Goal: Task Accomplishment & Management: Use online tool/utility

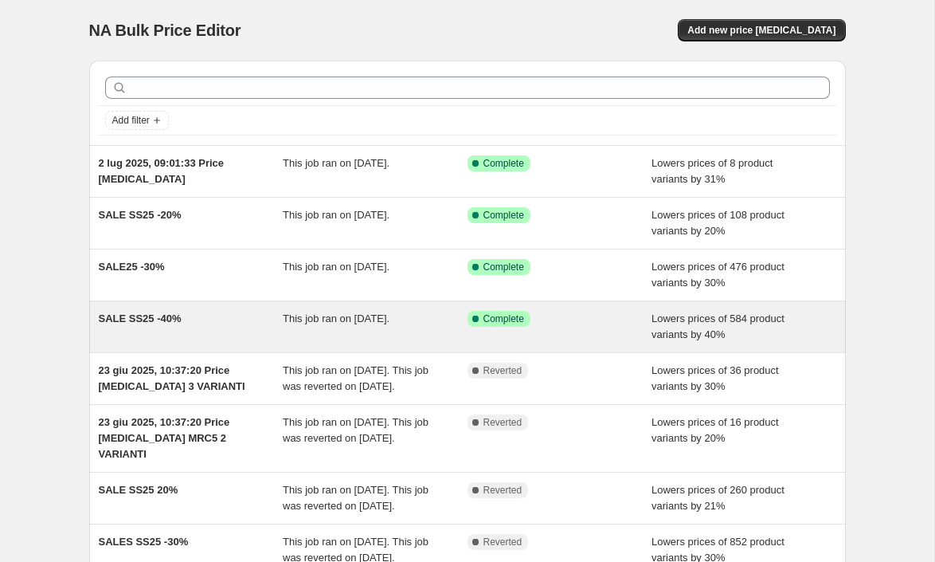
click at [224, 328] on div "SALE SS25 -40%" at bounding box center [191, 327] width 185 height 32
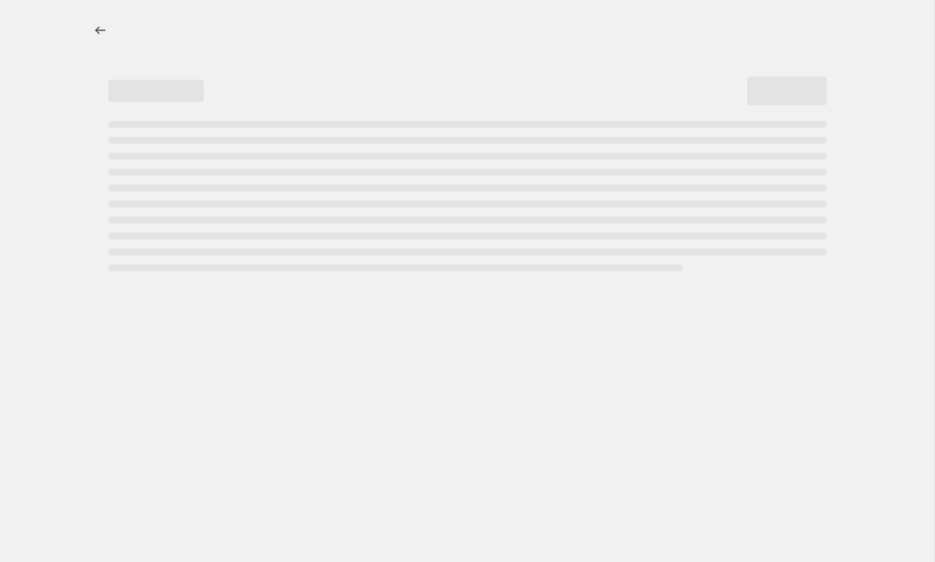
select select "percentage"
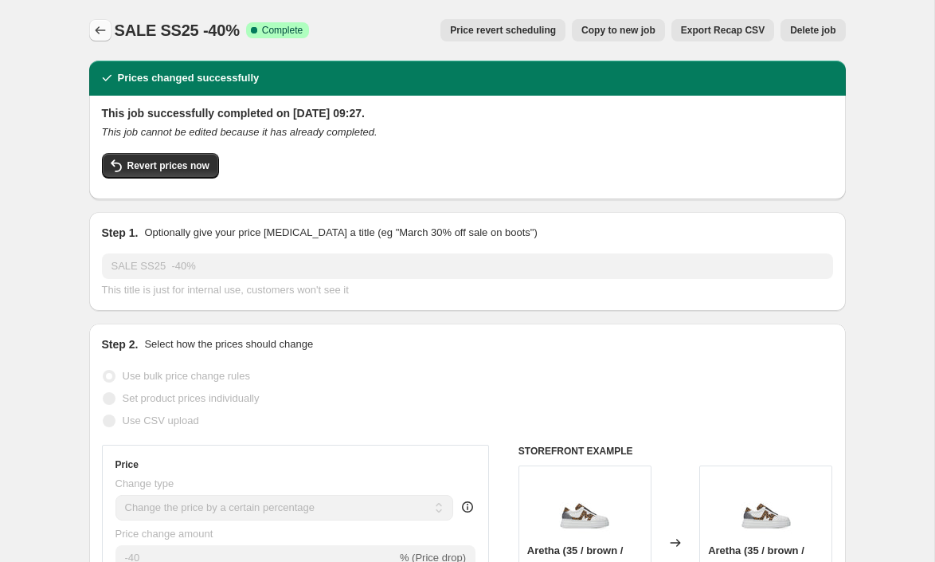
click at [97, 32] on icon "Price change jobs" at bounding box center [100, 30] width 10 height 8
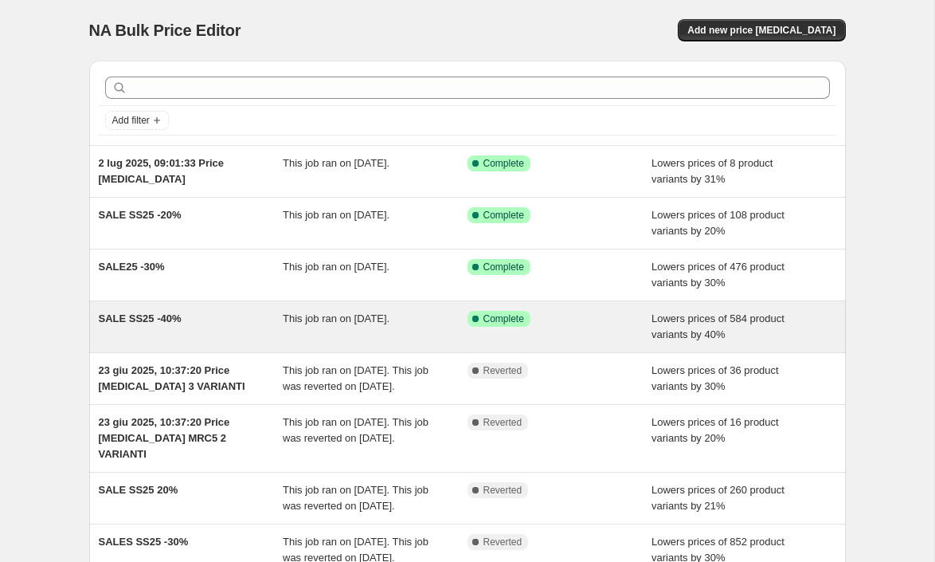
click at [248, 336] on div "SALE SS25 -40%" at bounding box center [191, 327] width 185 height 32
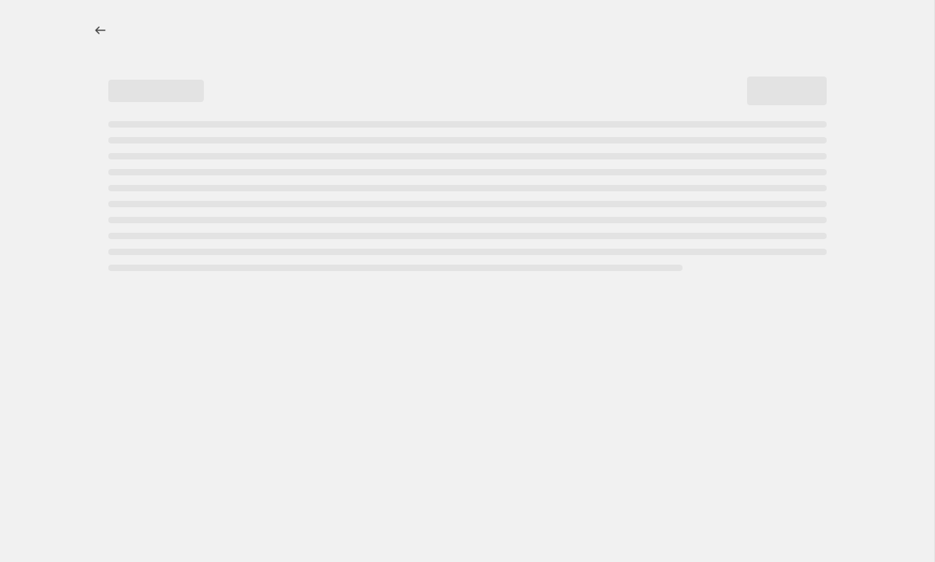
select select "percentage"
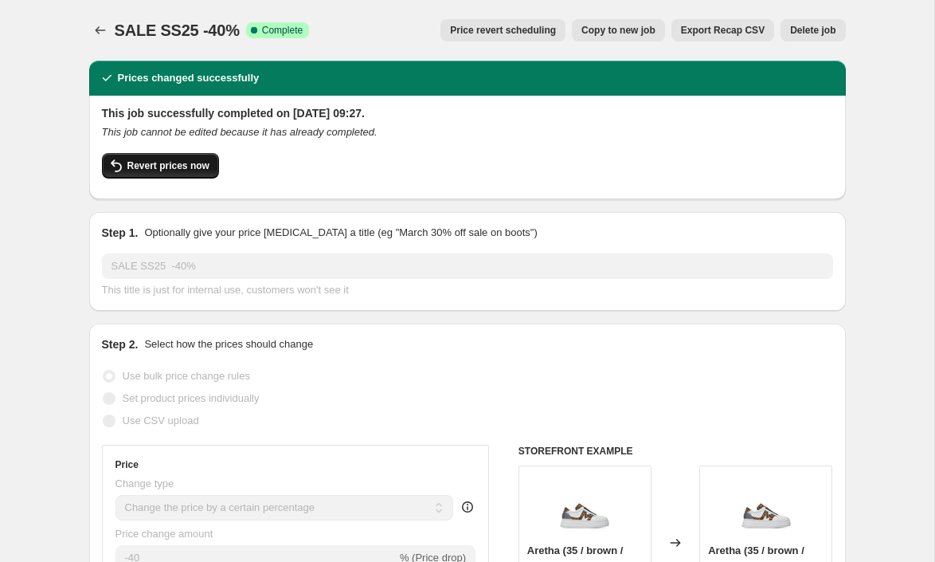
click at [165, 170] on span "Revert prices now" at bounding box center [168, 165] width 82 height 13
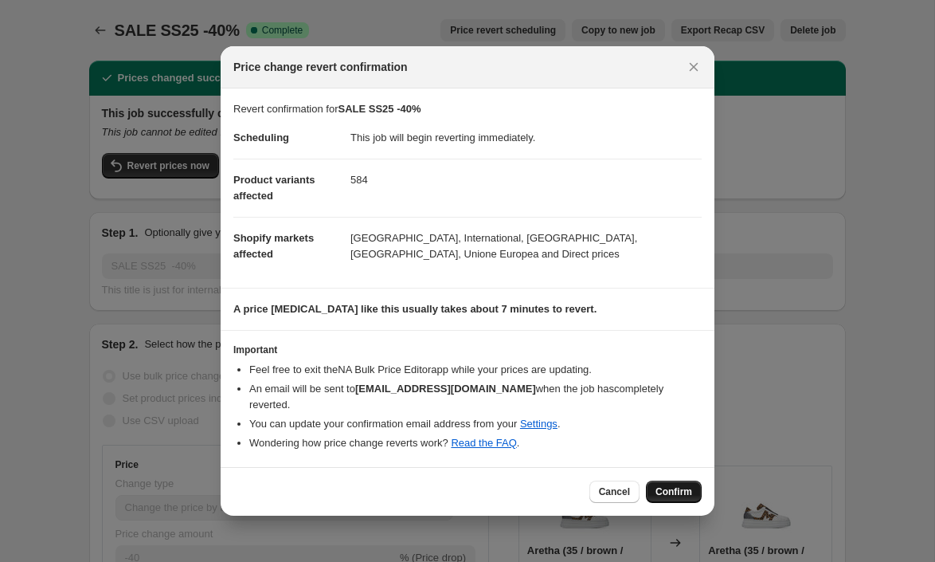
click at [676, 489] on span "Confirm" at bounding box center [674, 491] width 37 height 13
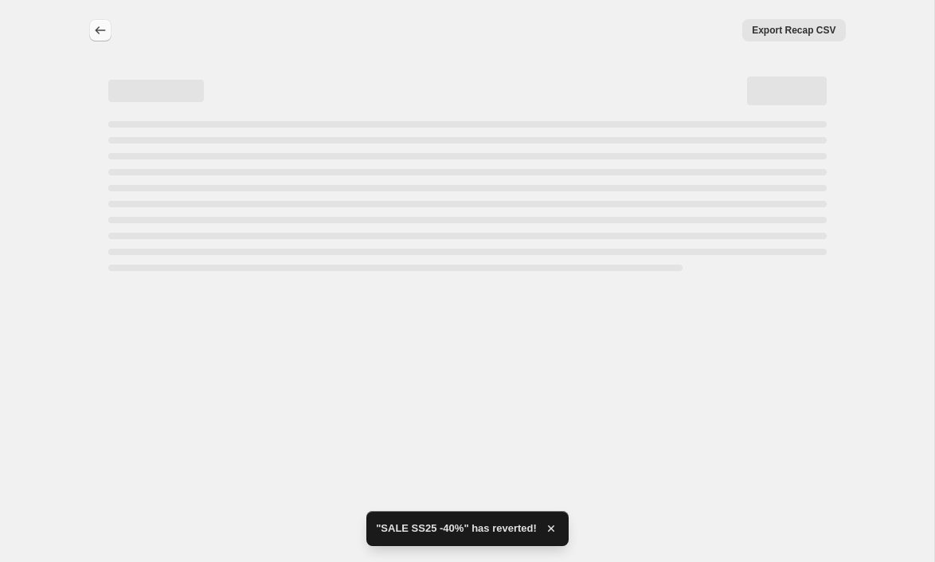
select select "percentage"
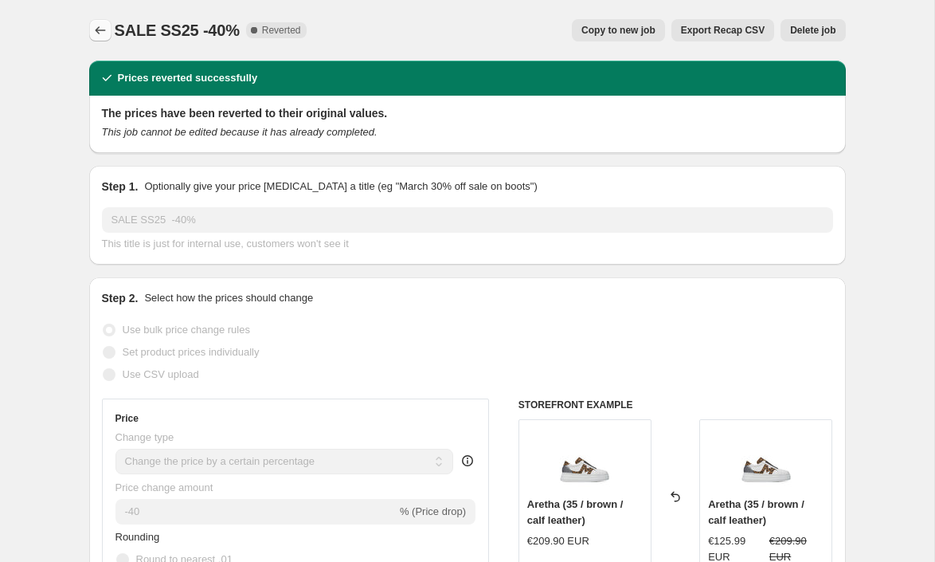
click at [102, 29] on icon "Price change jobs" at bounding box center [100, 30] width 16 height 16
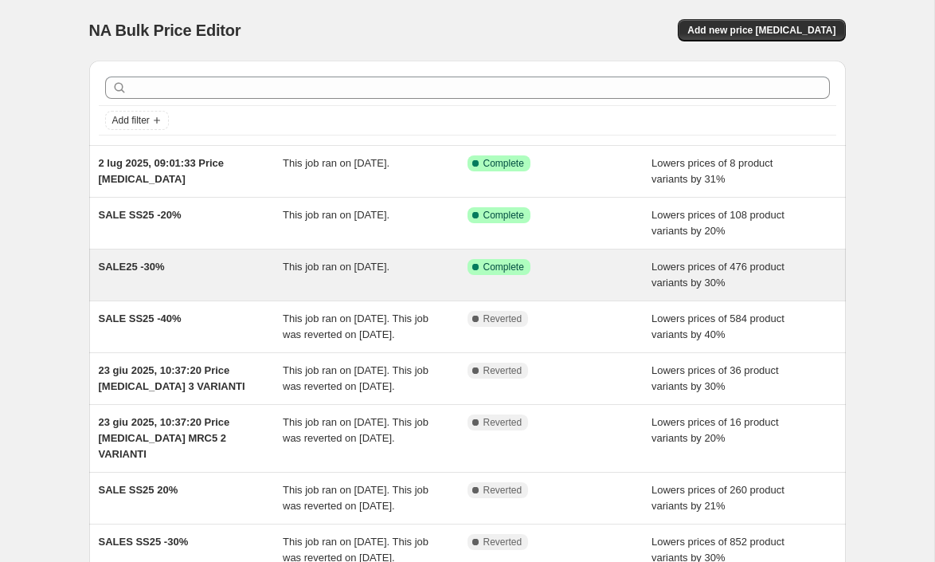
click at [270, 280] on div "SALE25 -30%" at bounding box center [191, 275] width 185 height 32
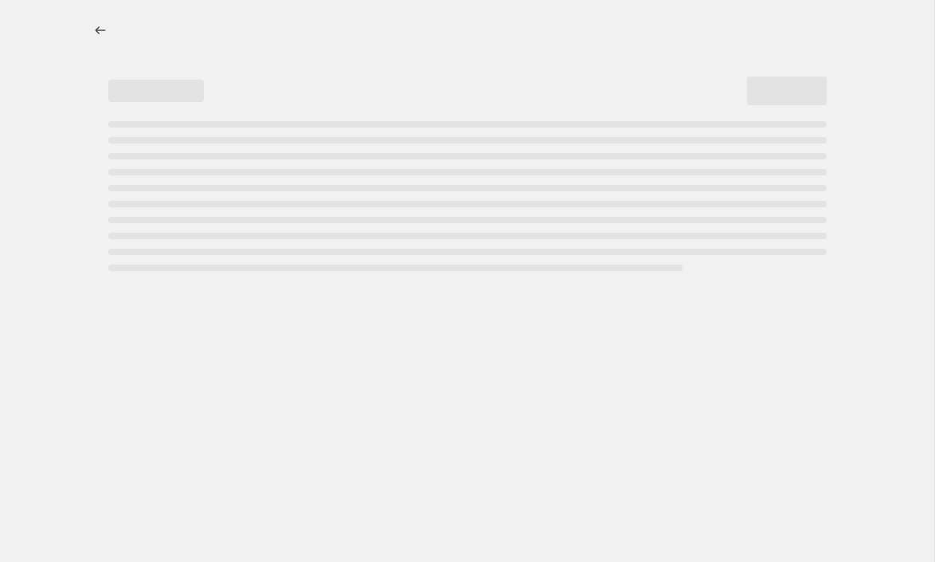
select select "percentage"
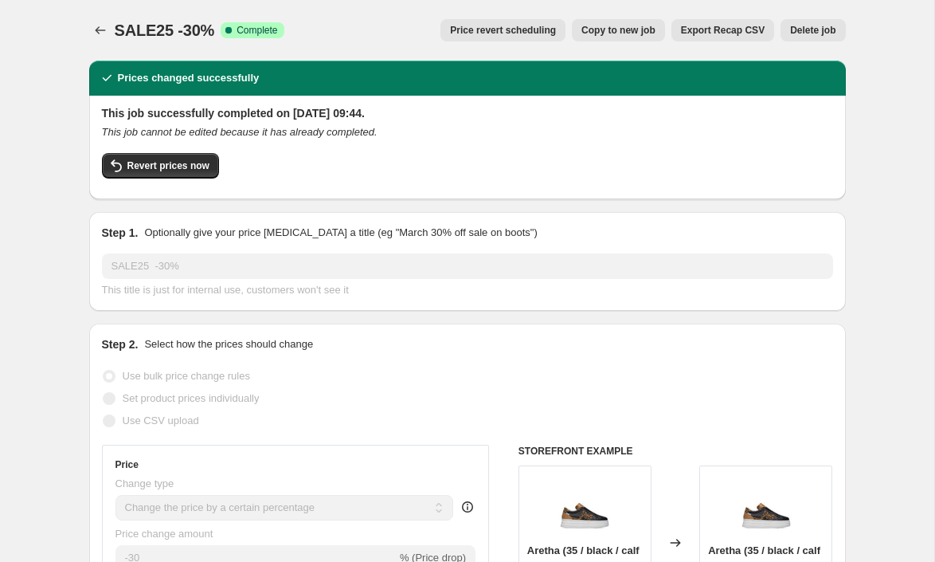
click at [511, 25] on span "Price revert scheduling" at bounding box center [503, 30] width 106 height 13
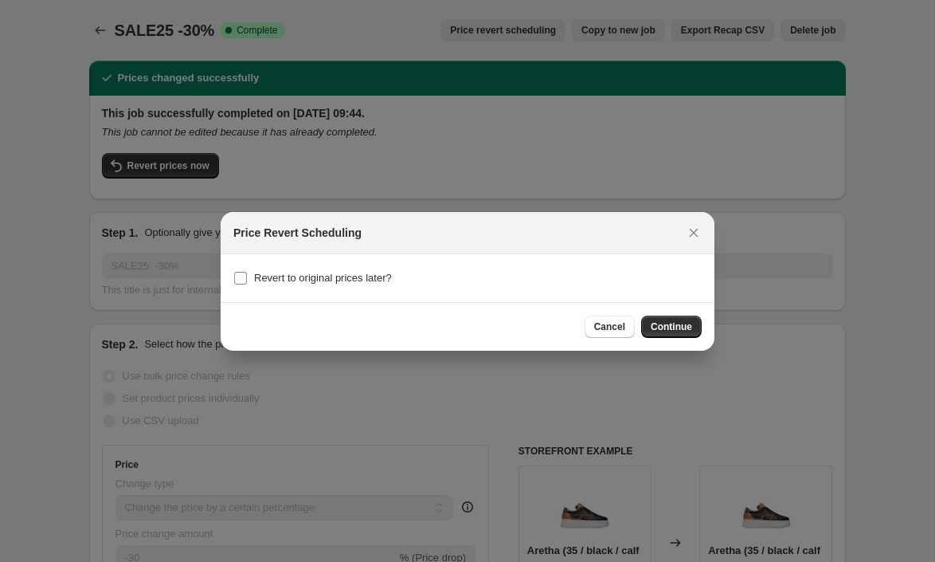
click at [242, 279] on input "Revert to original prices later?" at bounding box center [240, 278] width 13 height 13
checkbox input "true"
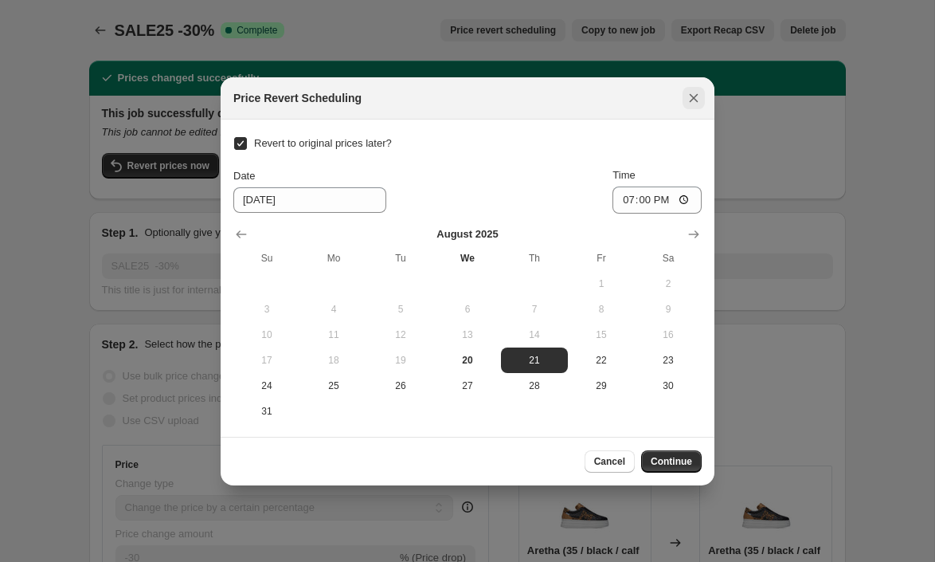
click at [697, 99] on icon "Close" at bounding box center [694, 98] width 16 height 16
checkbox input "false"
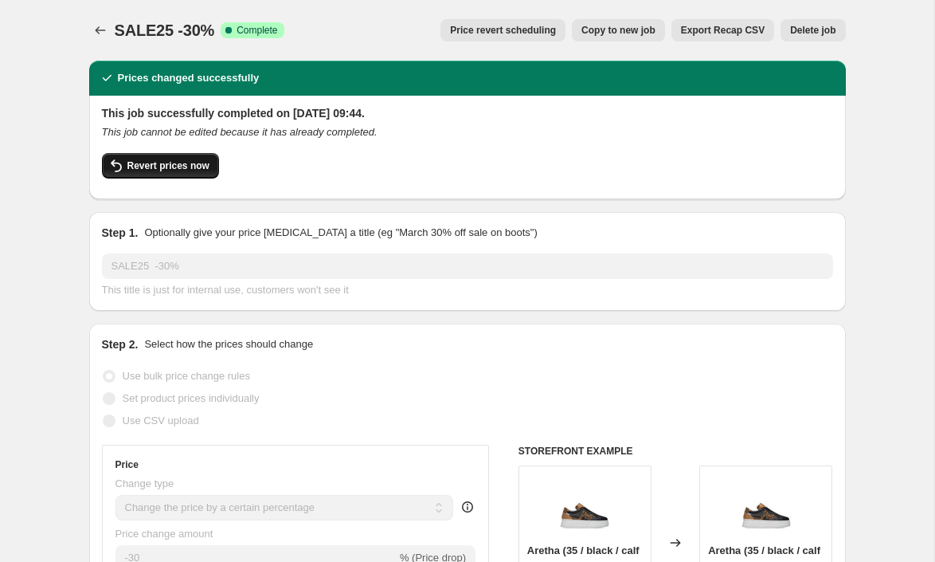
click at [154, 165] on span "Revert prices now" at bounding box center [168, 165] width 82 height 13
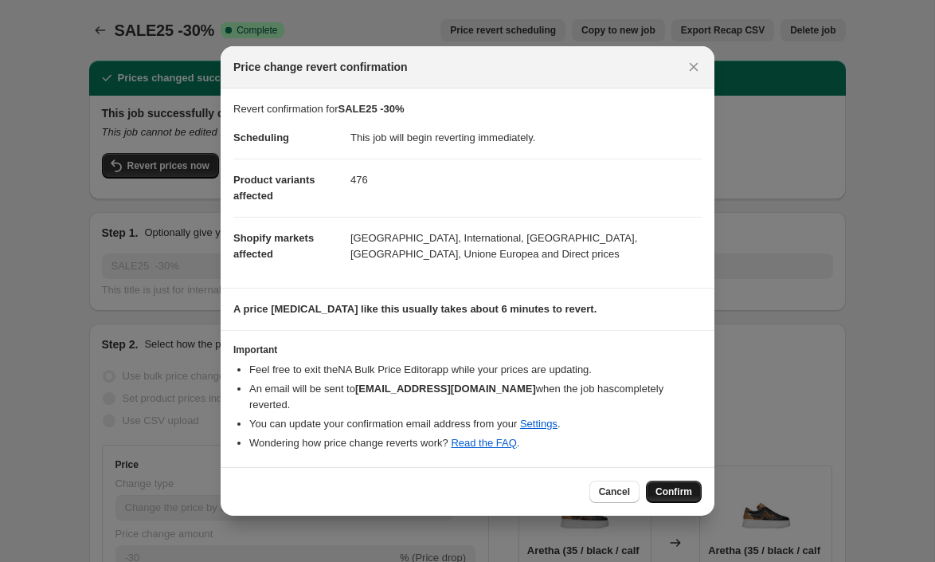
click at [676, 495] on span "Confirm" at bounding box center [674, 491] width 37 height 13
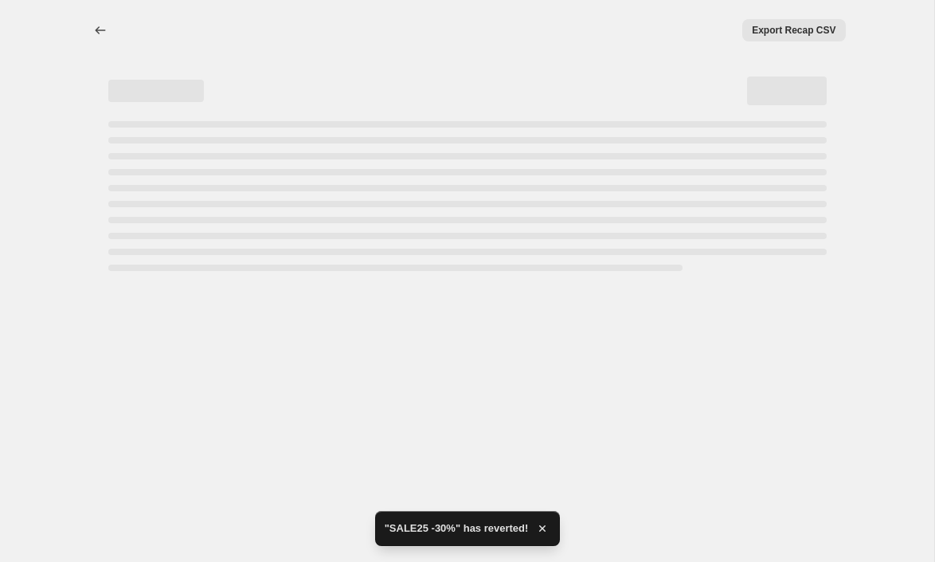
select select "percentage"
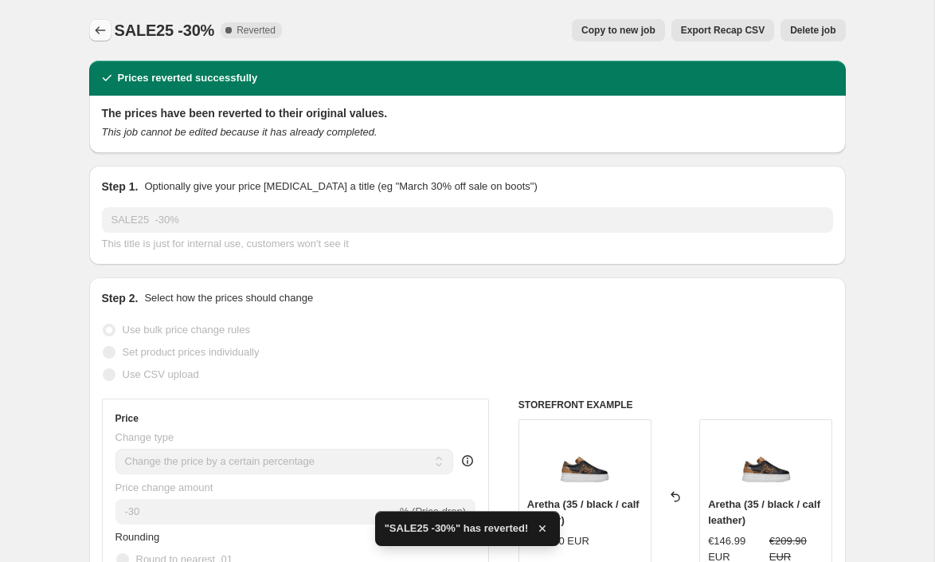
click at [100, 28] on icon "Price change jobs" at bounding box center [100, 30] width 16 height 16
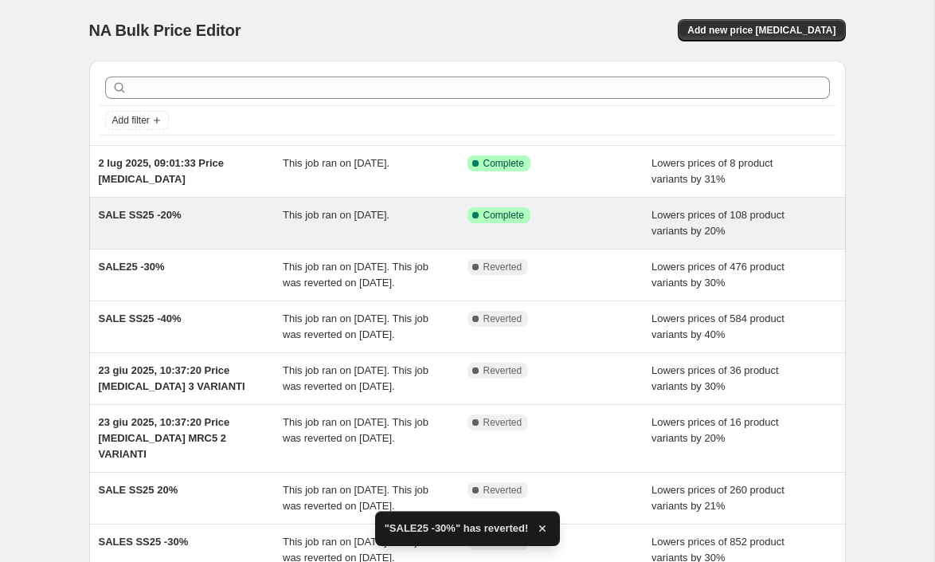
click at [236, 214] on div "SALE SS25 -20%" at bounding box center [191, 223] width 185 height 32
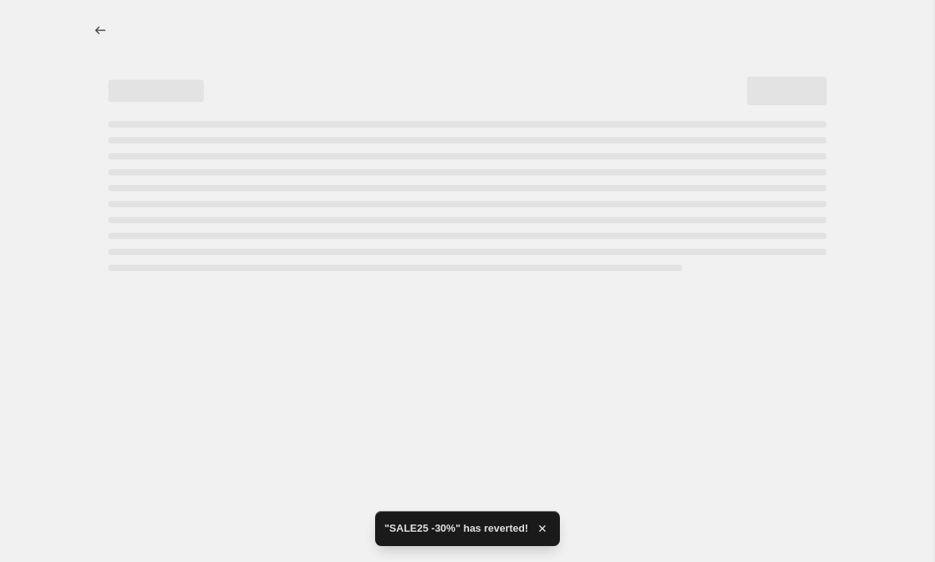
select select "percentage"
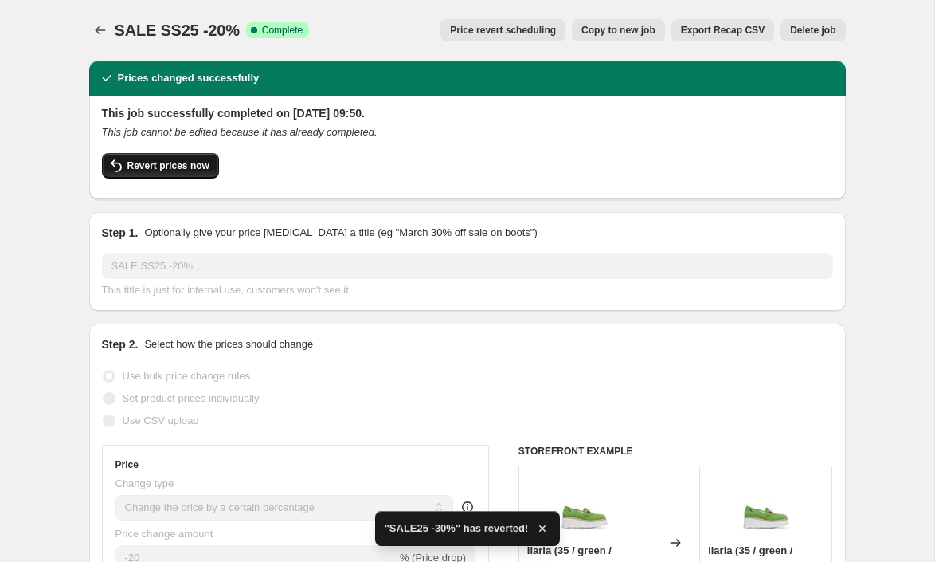
click at [182, 169] on span "Revert prices now" at bounding box center [168, 165] width 82 height 13
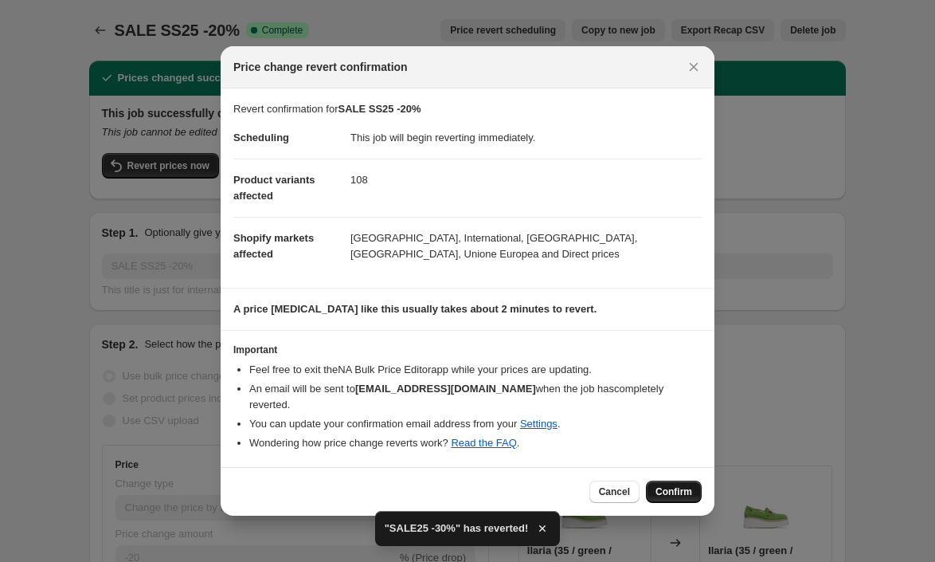
click at [689, 497] on span "Confirm" at bounding box center [674, 491] width 37 height 13
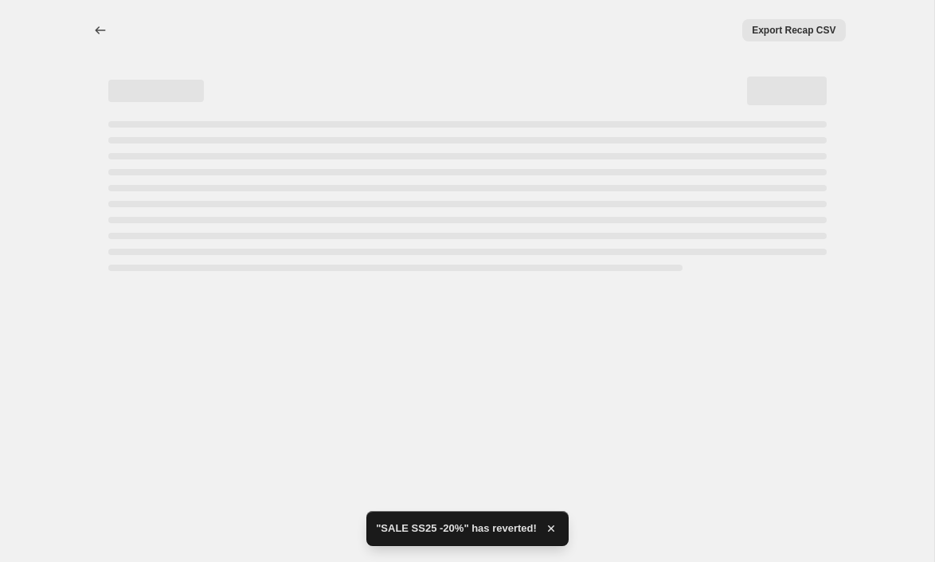
select select "percentage"
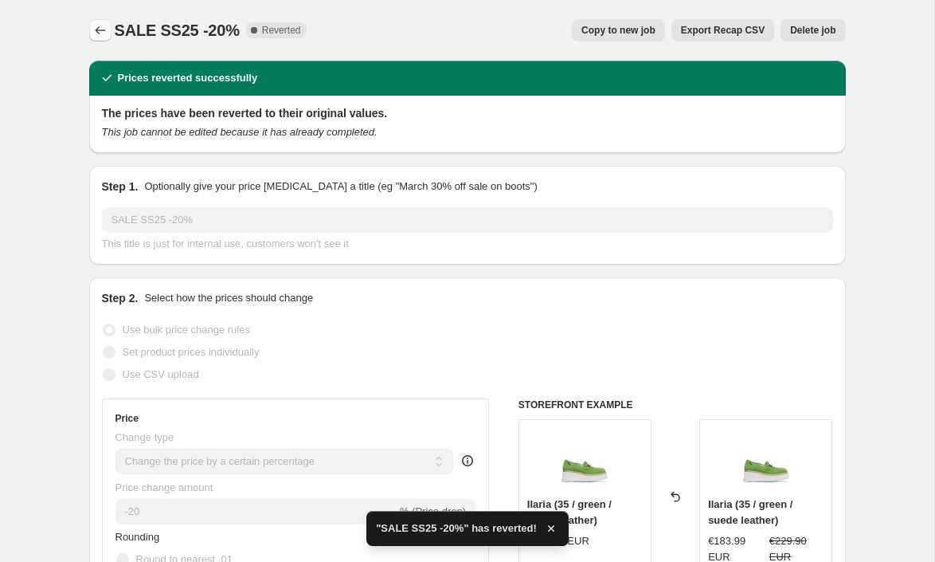
click at [98, 33] on icon "Price change jobs" at bounding box center [100, 30] width 10 height 8
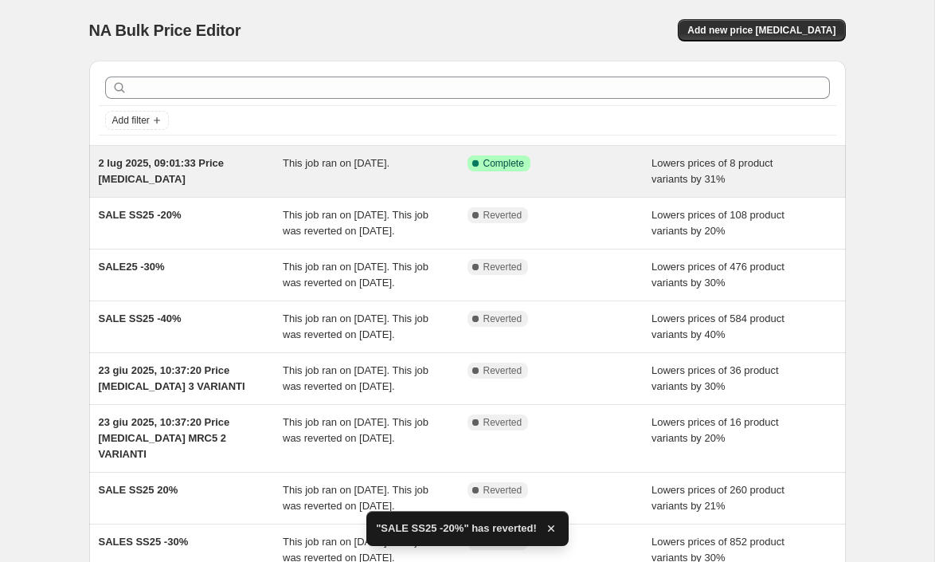
click at [268, 182] on div "2 lug 2025, 09:01:33 Price [MEDICAL_DATA]" at bounding box center [191, 171] width 185 height 32
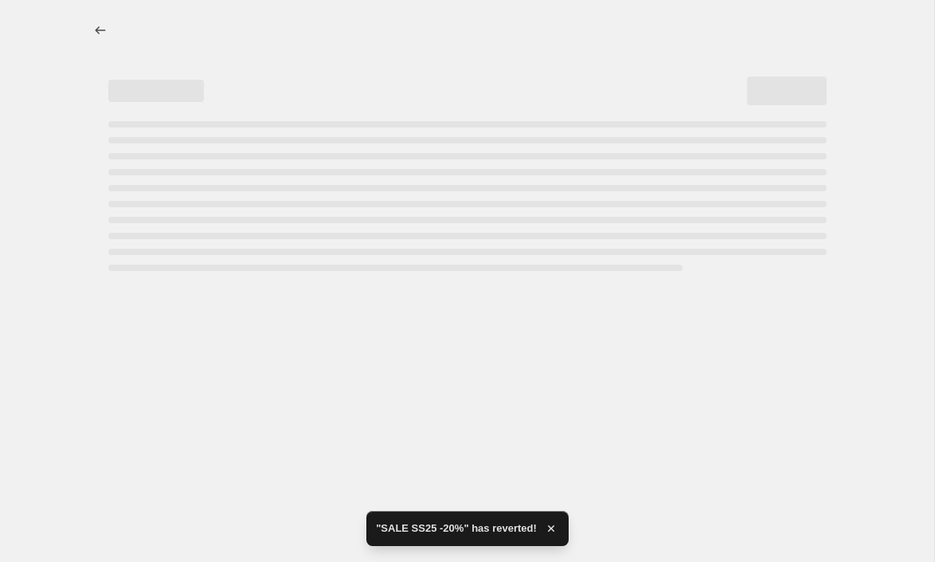
select select "percentage"
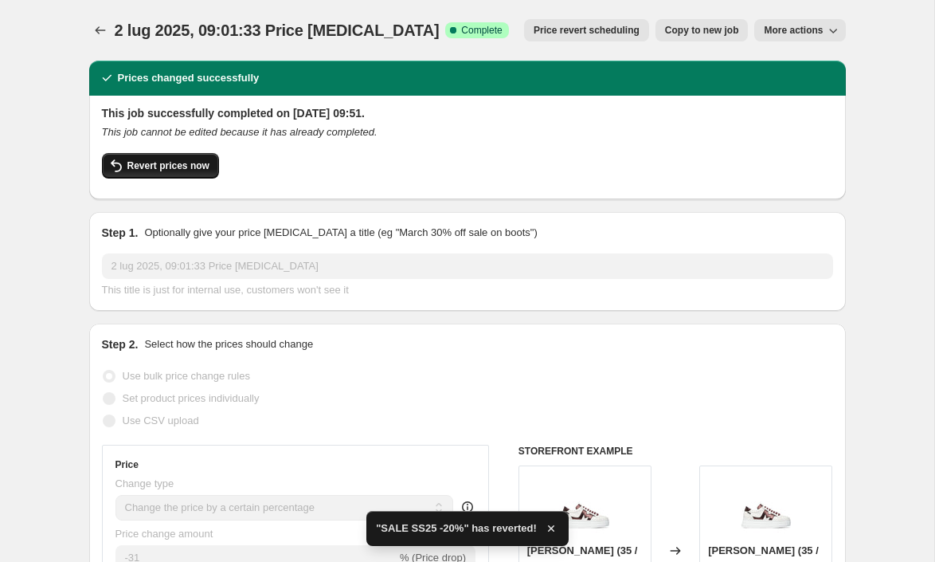
click at [185, 167] on span "Revert prices now" at bounding box center [168, 165] width 82 height 13
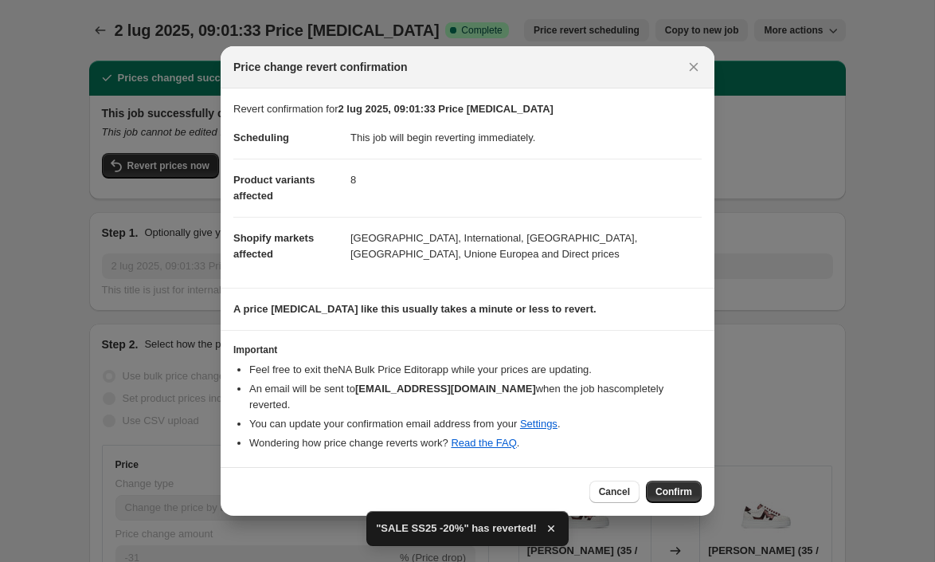
click at [673, 488] on span "Confirm" at bounding box center [674, 491] width 37 height 13
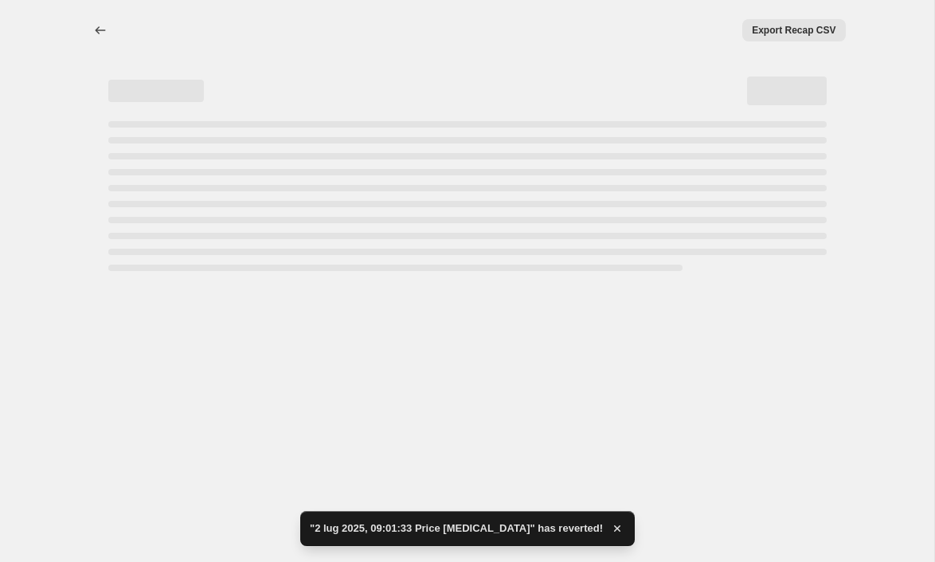
select select "percentage"
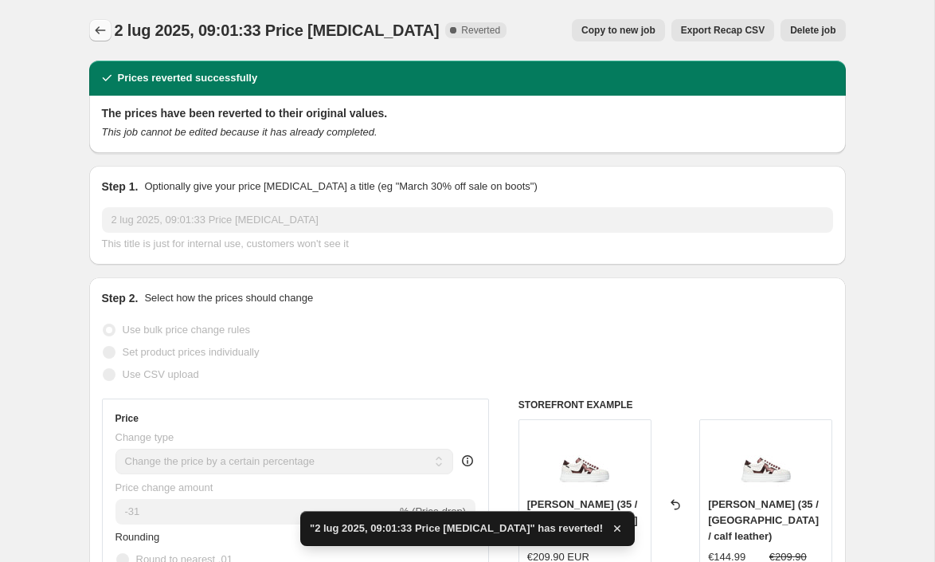
click at [96, 23] on icon "Price change jobs" at bounding box center [100, 30] width 16 height 16
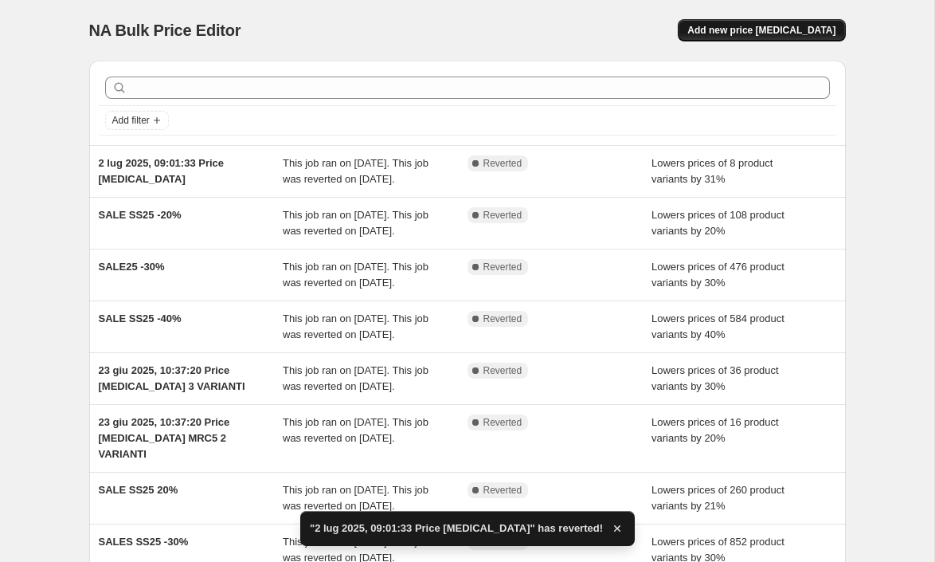
click at [781, 29] on span "Add new price [MEDICAL_DATA]" at bounding box center [761, 30] width 148 height 13
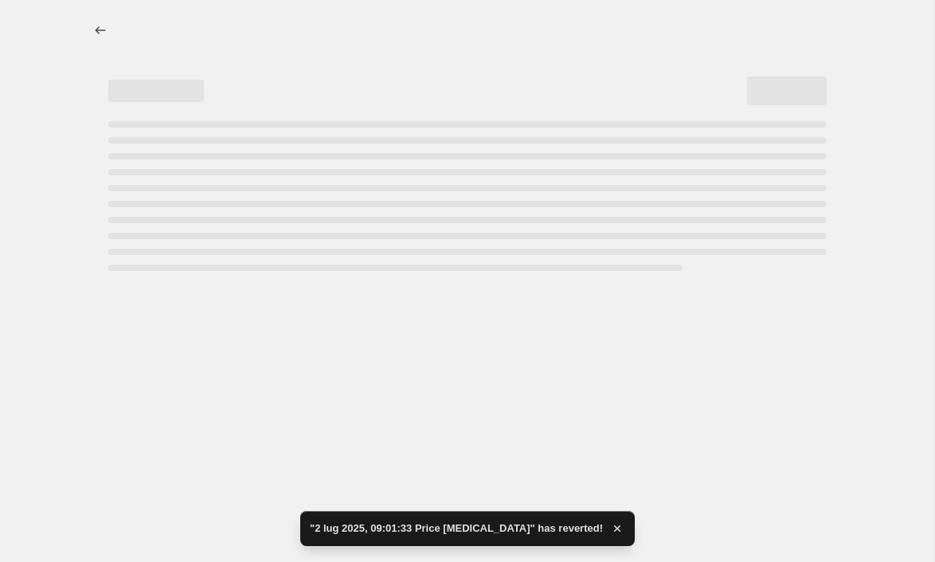
select select "percentage"
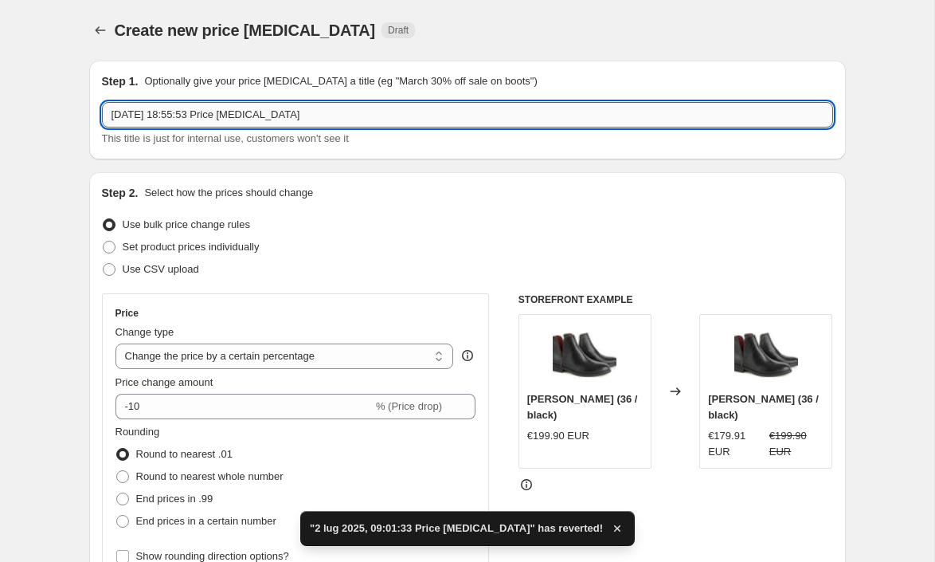
click at [337, 111] on input "[DATE] 18:55:53 Price [MEDICAL_DATA]" at bounding box center [467, 114] width 731 height 25
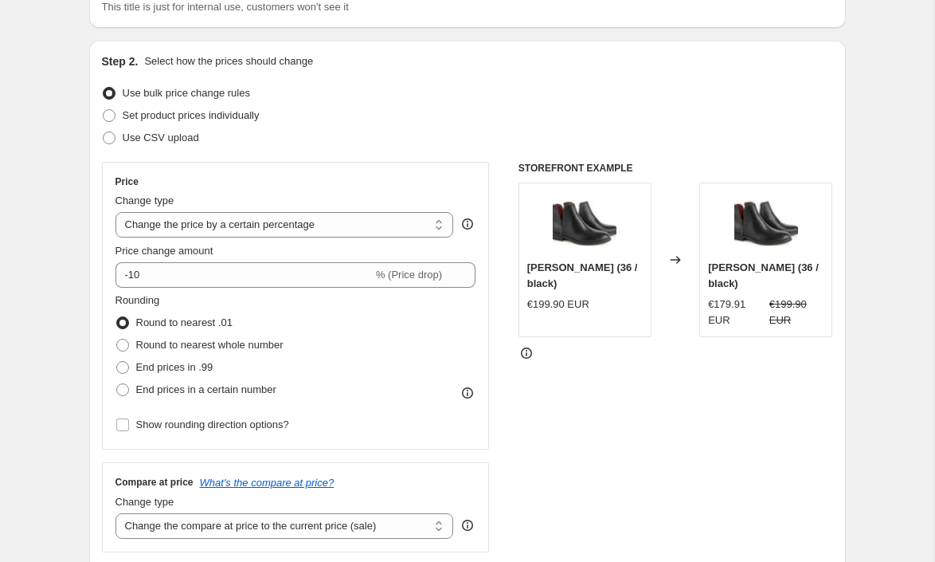
scroll to position [132, 0]
type input "50%_20 Agosto 2025"
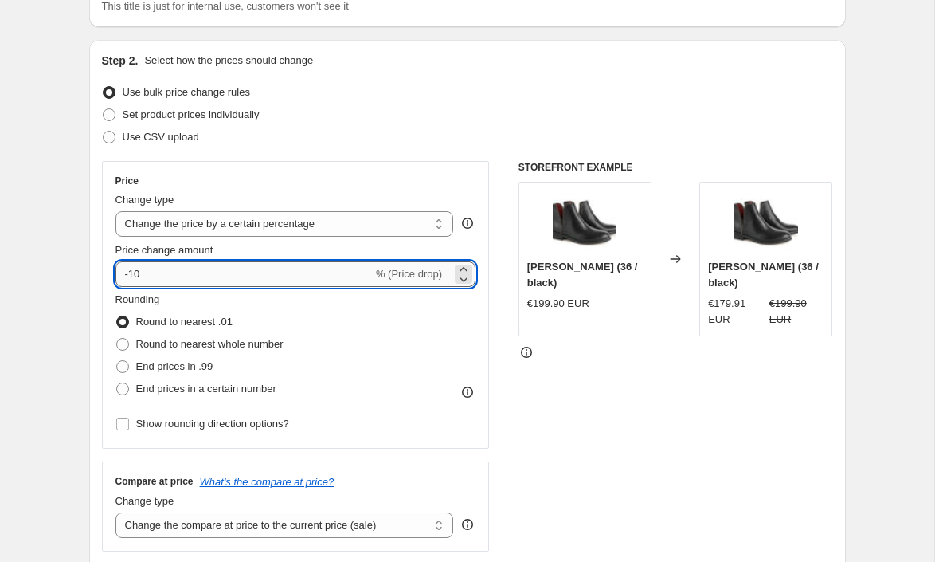
click at [241, 278] on input "-10" at bounding box center [243, 273] width 257 height 25
click at [465, 266] on icon at bounding box center [464, 269] width 16 height 16
click at [465, 277] on icon at bounding box center [464, 279] width 16 height 16
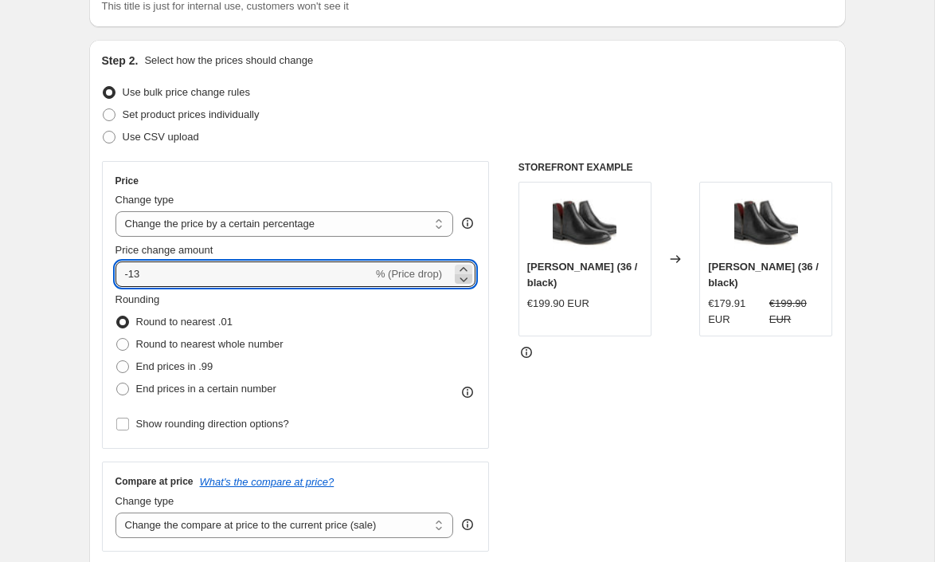
click at [465, 277] on icon at bounding box center [464, 279] width 16 height 16
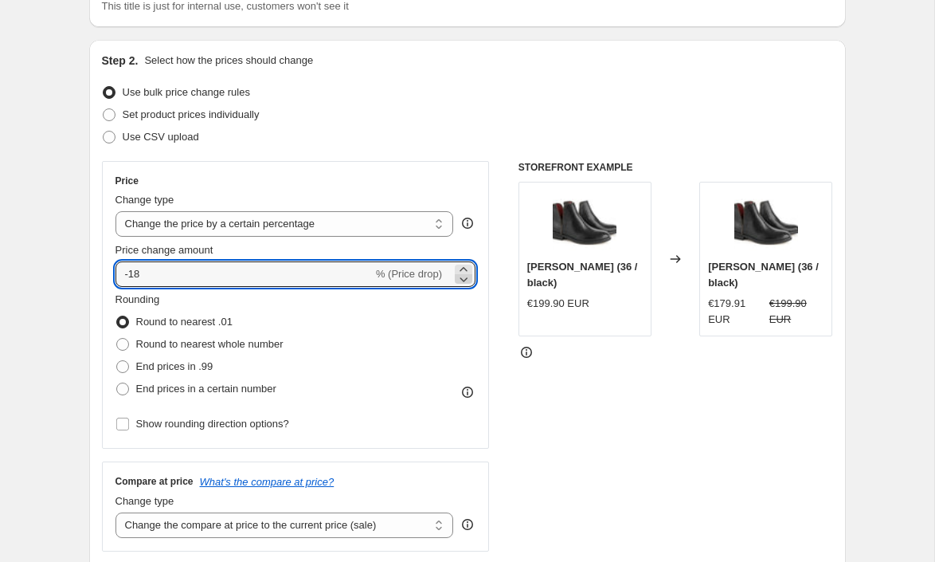
click at [465, 277] on icon at bounding box center [464, 279] width 16 height 16
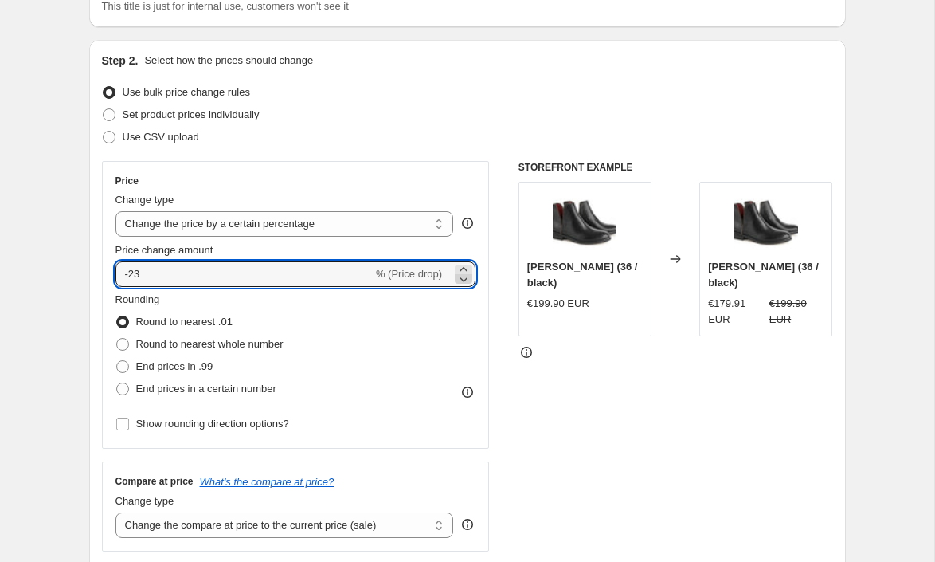
click at [465, 277] on icon at bounding box center [464, 279] width 16 height 16
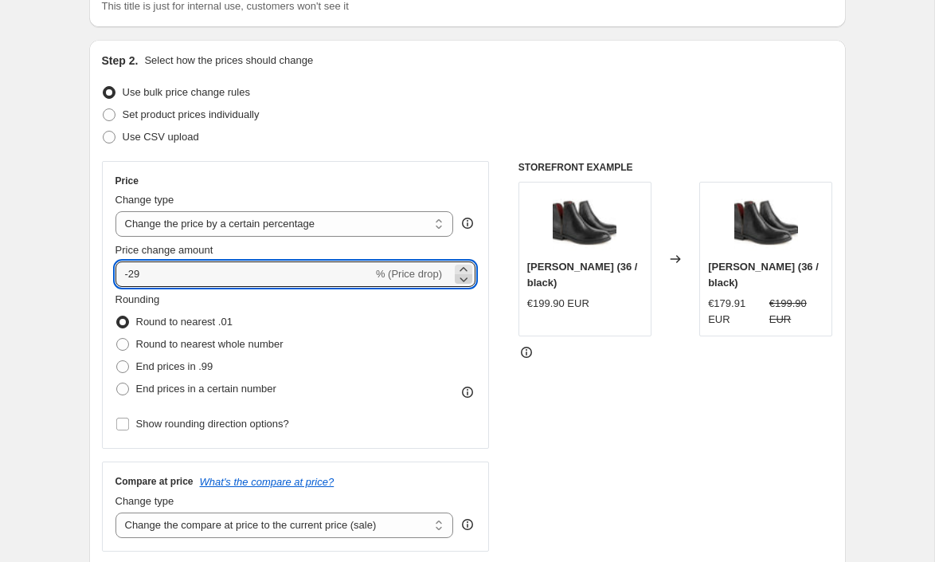
click at [465, 277] on icon at bounding box center [464, 279] width 16 height 16
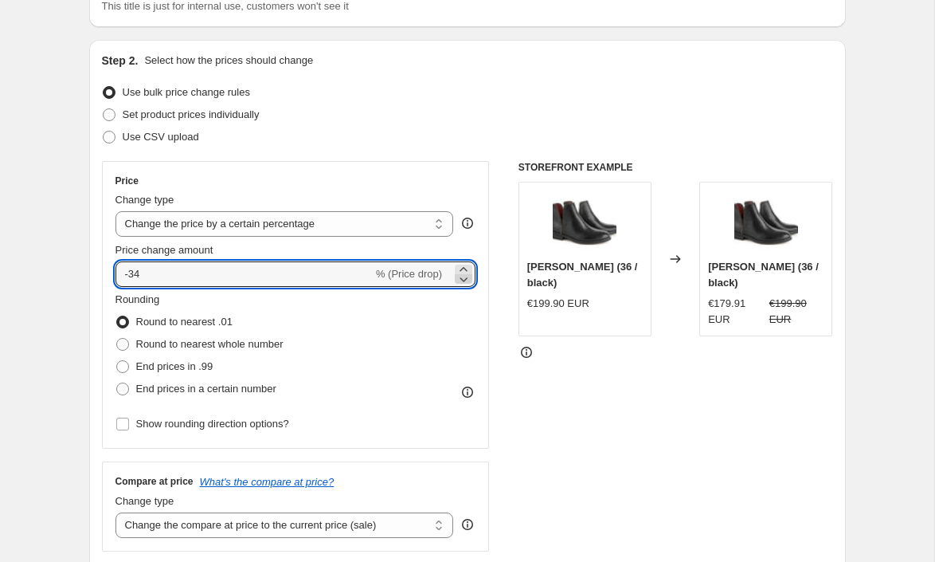
click at [465, 277] on icon at bounding box center [464, 279] width 16 height 16
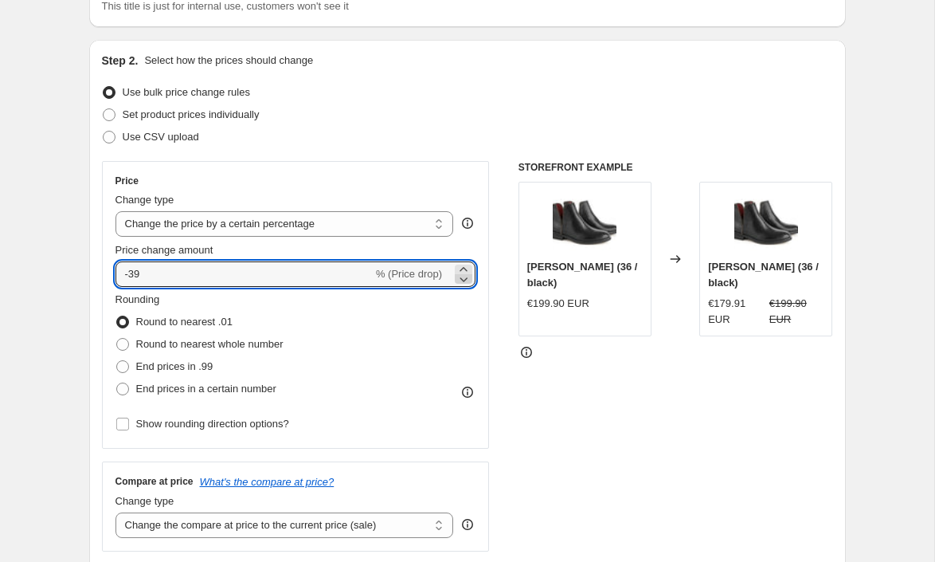
click at [465, 277] on icon at bounding box center [464, 279] width 16 height 16
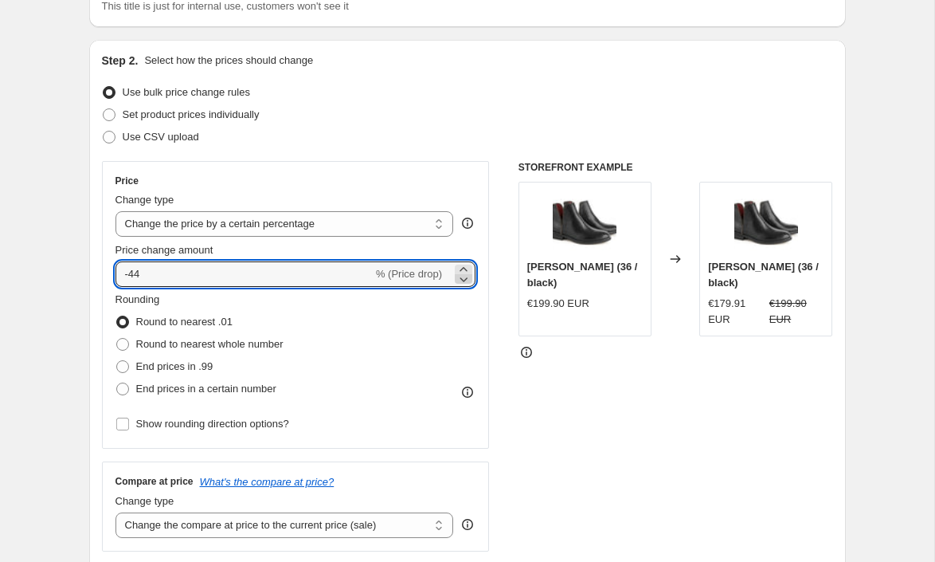
click at [465, 277] on icon at bounding box center [464, 279] width 16 height 16
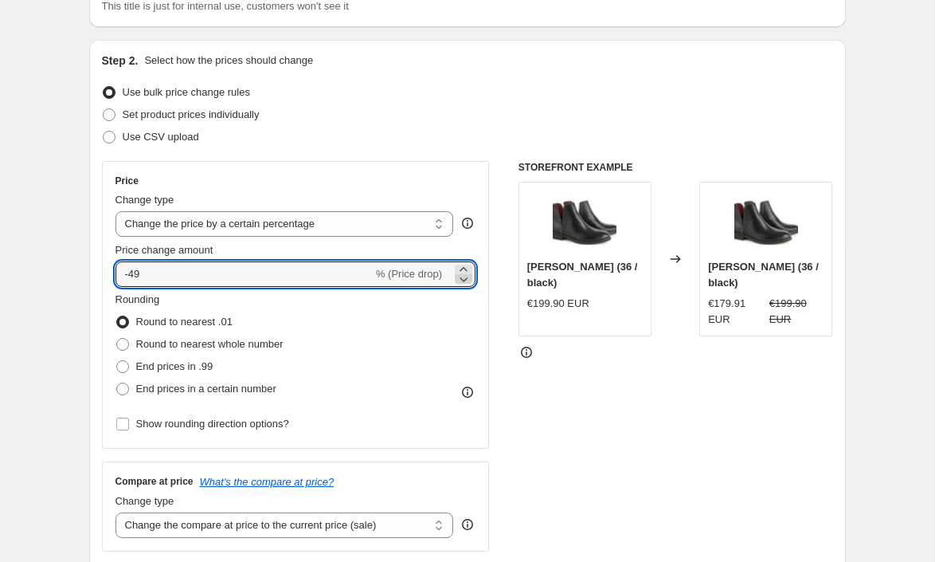
click at [465, 277] on icon at bounding box center [464, 279] width 16 height 16
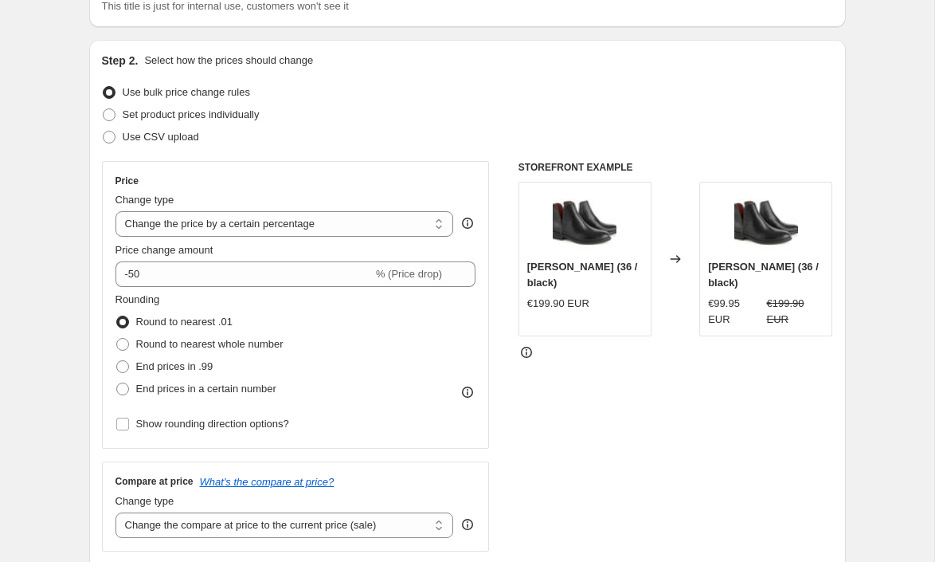
click at [494, 284] on div "Price Change type Change the price to a certain amount Change the price by a ce…" at bounding box center [467, 356] width 731 height 390
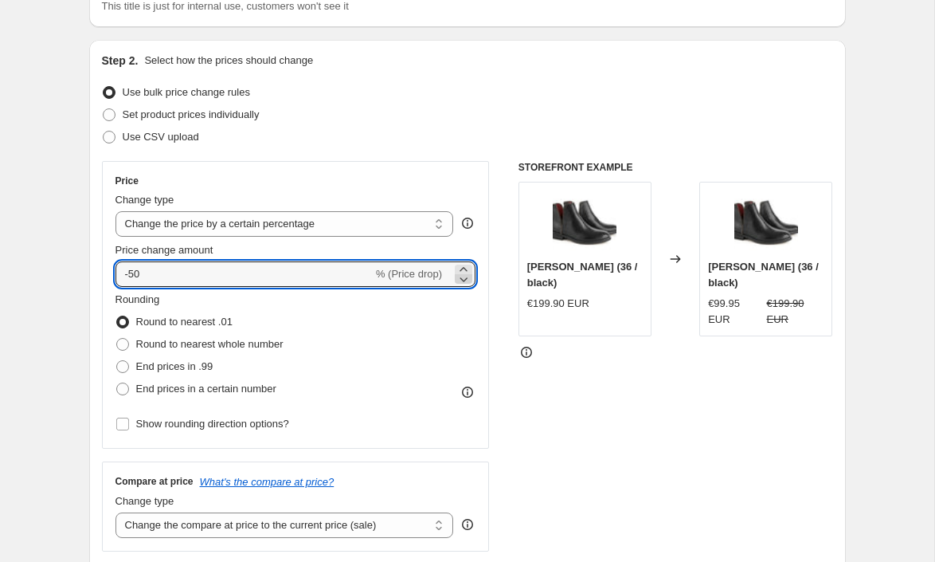
click at [463, 281] on icon at bounding box center [464, 279] width 16 height 16
click at [463, 267] on icon at bounding box center [463, 269] width 7 height 4
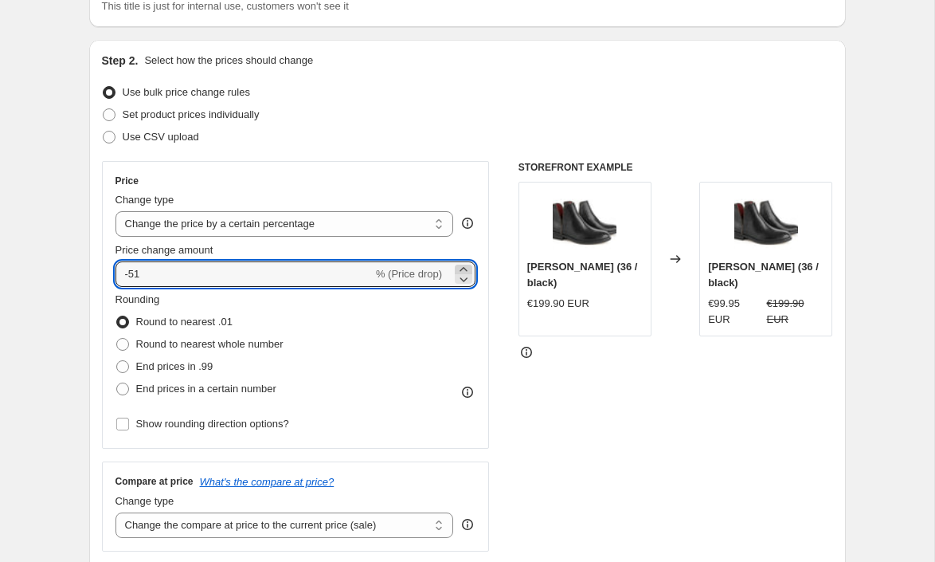
click at [463, 267] on icon at bounding box center [463, 269] width 7 height 4
type input "-50"
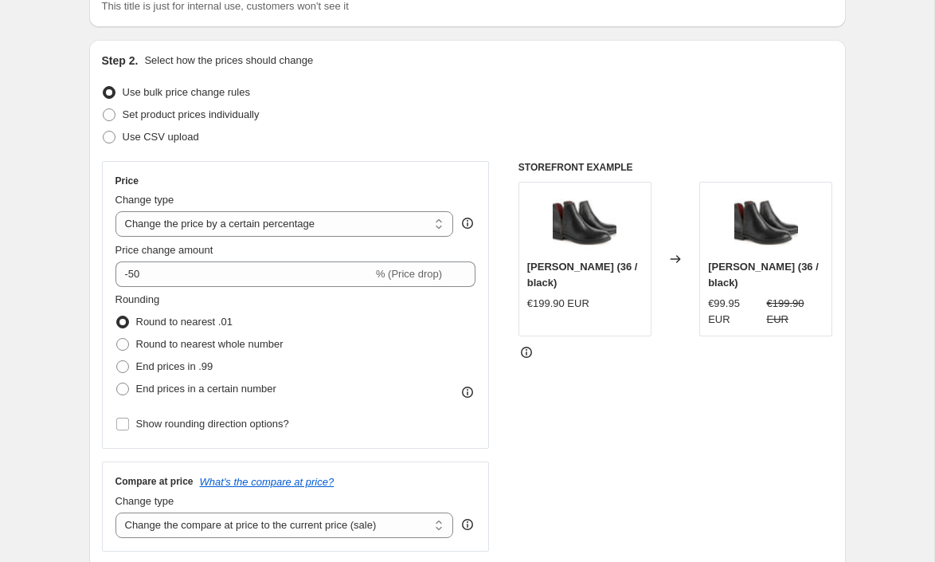
click at [513, 280] on div "Price Change type Change the price to a certain amount Change the price by a ce…" at bounding box center [467, 356] width 731 height 390
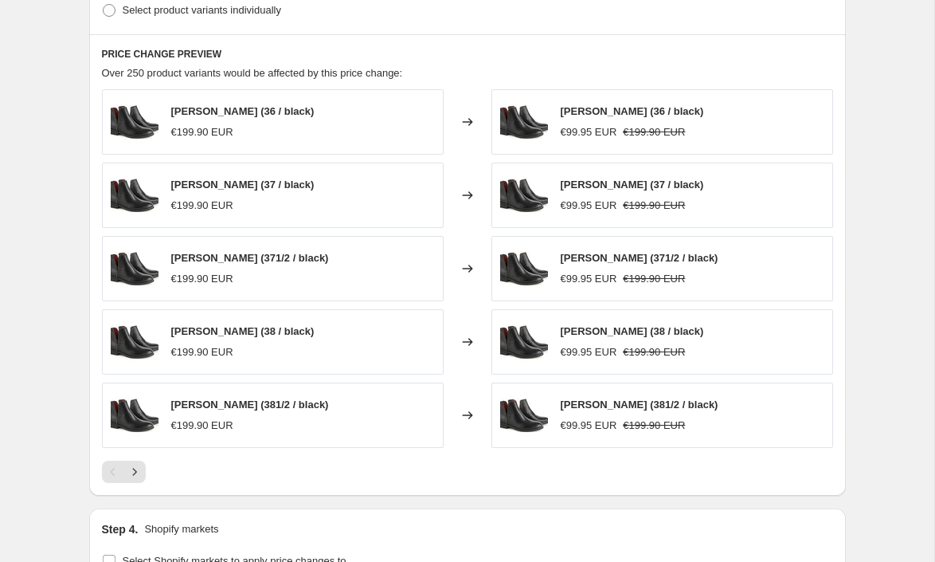
scroll to position [736, 0]
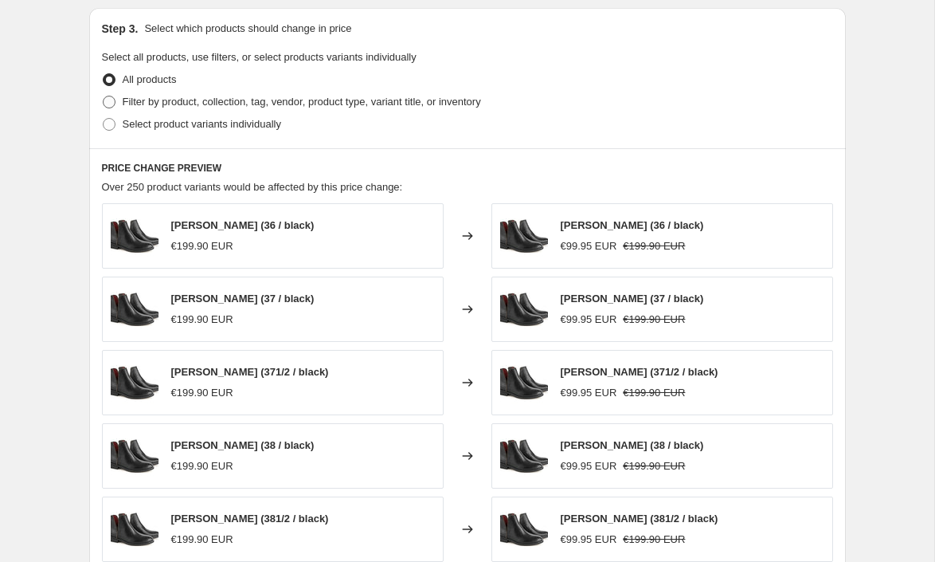
click at [110, 104] on span at bounding box center [109, 102] width 13 height 13
click at [104, 96] on input "Filter by product, collection, tag, vendor, product type, variant title, or inv…" at bounding box center [103, 96] width 1 height 1
radio input "true"
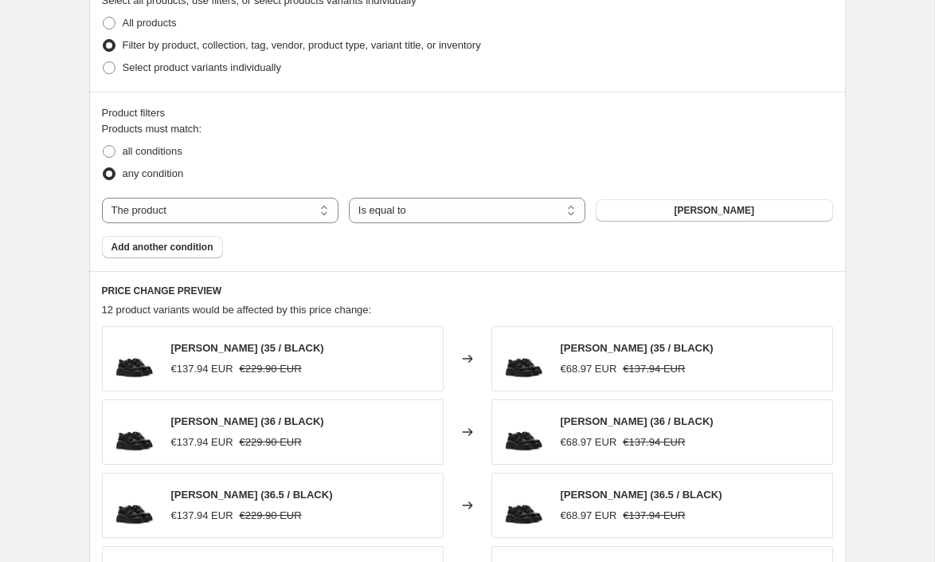
scroll to position [799, 0]
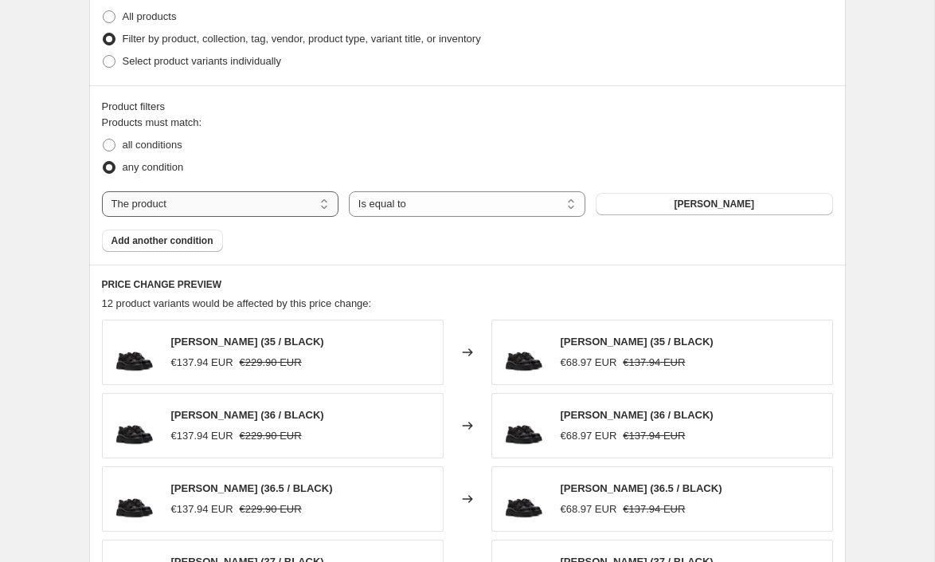
click at [186, 208] on select "The product The product's collection The product's tag The product's vendor The…" at bounding box center [220, 203] width 237 height 25
select select "tag"
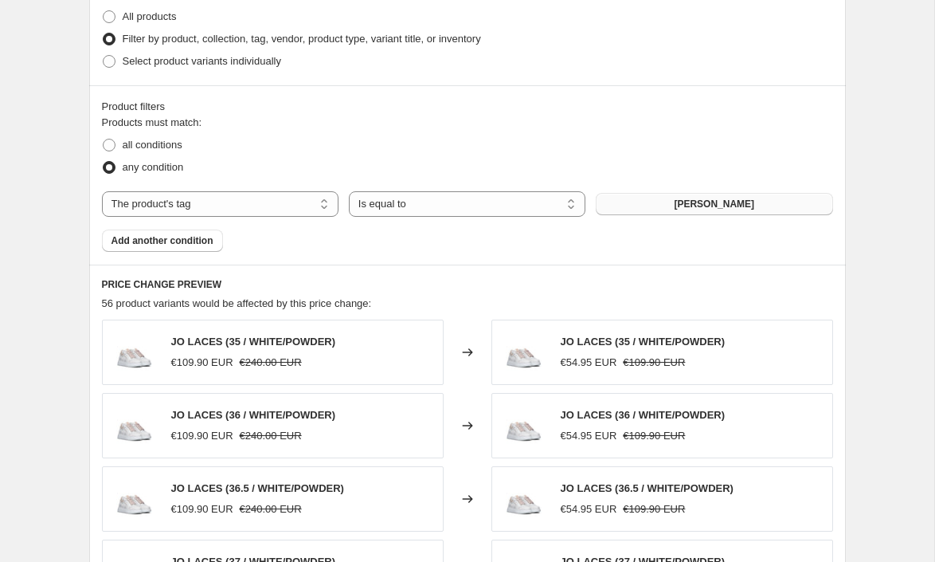
click at [740, 204] on button "[PERSON_NAME]" at bounding box center [714, 204] width 237 height 22
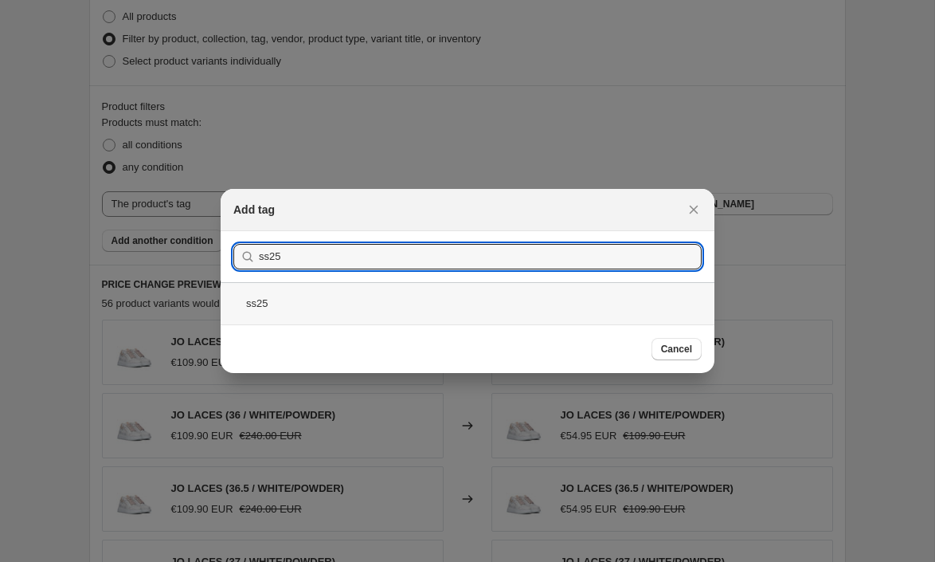
type input "ss25"
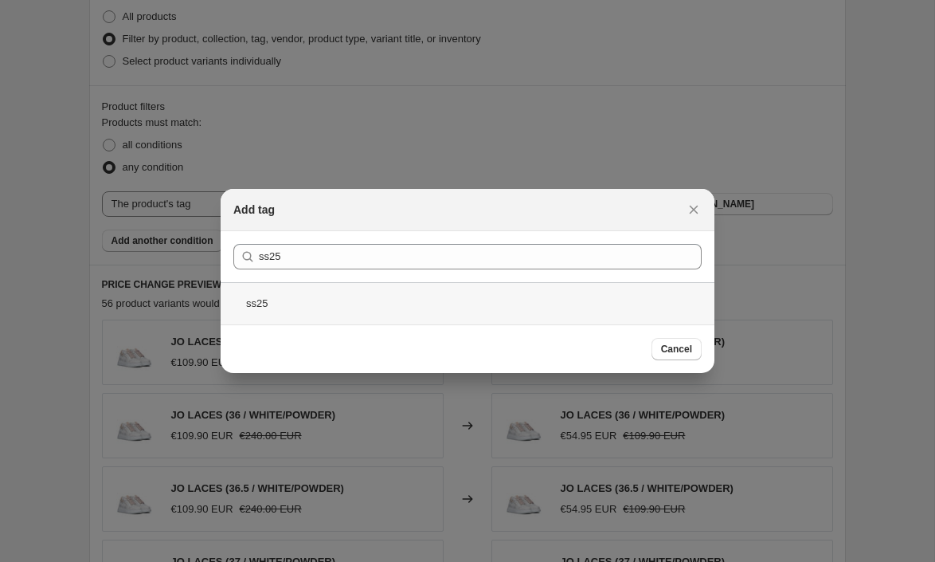
click at [488, 309] on div "ss25" at bounding box center [468, 303] width 494 height 42
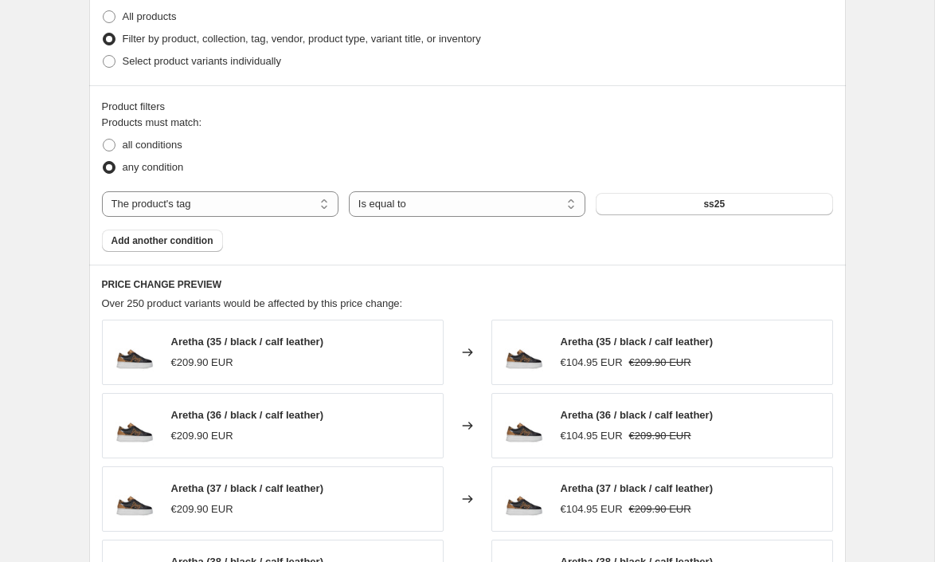
scroll to position [1299, 0]
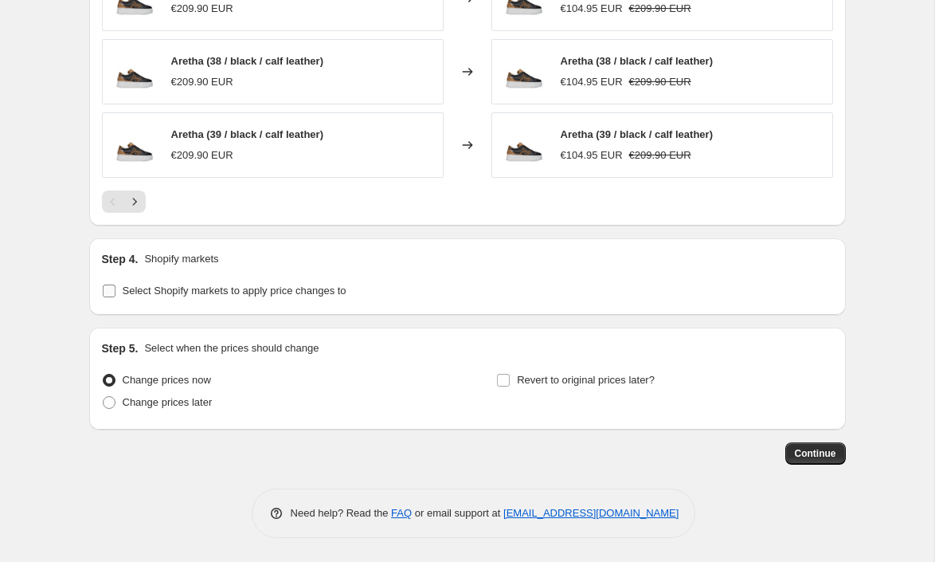
click at [212, 287] on span "Select Shopify markets to apply price changes to" at bounding box center [235, 290] width 224 height 12
click at [115, 287] on input "Select Shopify markets to apply price changes to" at bounding box center [109, 290] width 13 height 13
checkbox input "true"
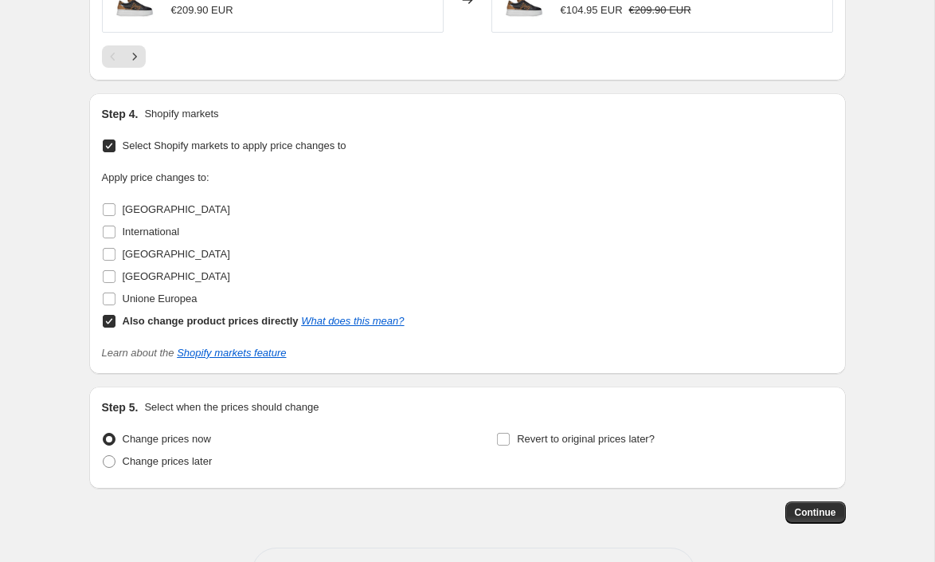
scroll to position [1503, 0]
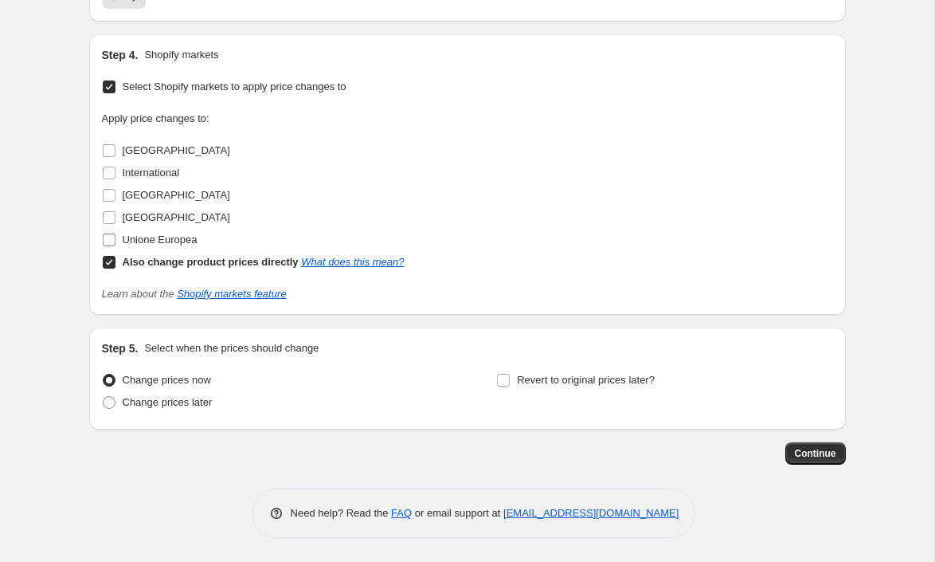
click at [108, 241] on input "Unione Europea" at bounding box center [109, 239] width 13 height 13
checkbox input "true"
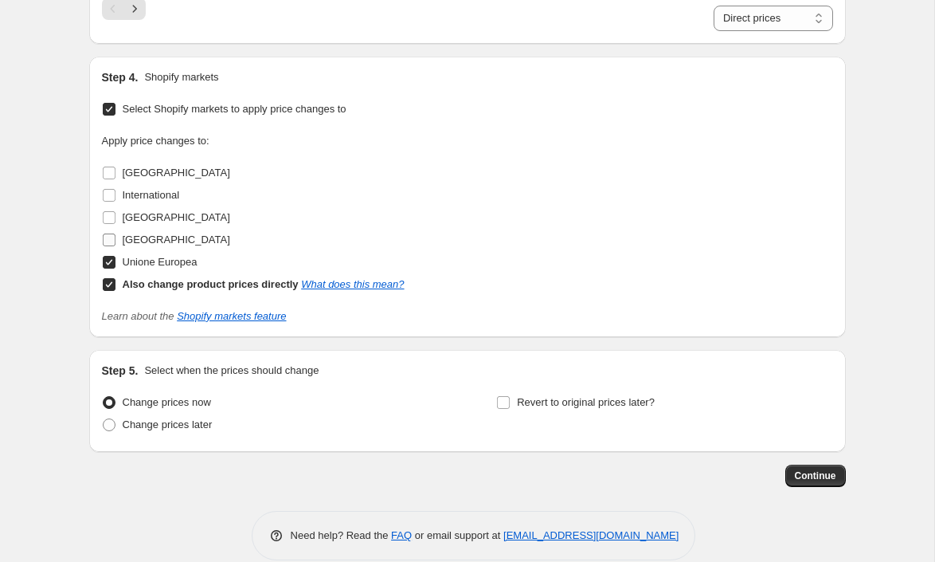
click at [108, 237] on input "[GEOGRAPHIC_DATA]" at bounding box center [109, 239] width 13 height 13
checkbox input "true"
click at [108, 213] on input "[GEOGRAPHIC_DATA]" at bounding box center [109, 217] width 13 height 13
checkbox input "true"
click at [108, 202] on label "International" at bounding box center [141, 195] width 78 height 22
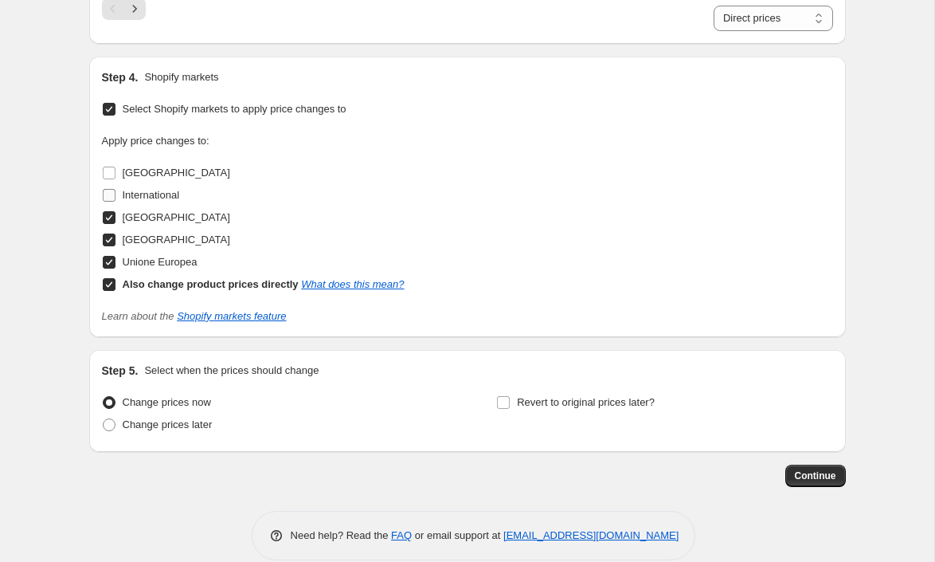
click at [108, 202] on input "International" at bounding box center [109, 195] width 13 height 13
checkbox input "true"
click at [108, 171] on input "[GEOGRAPHIC_DATA]" at bounding box center [109, 172] width 13 height 13
checkbox input "true"
click at [815, 478] on span "Continue" at bounding box center [815, 475] width 41 height 13
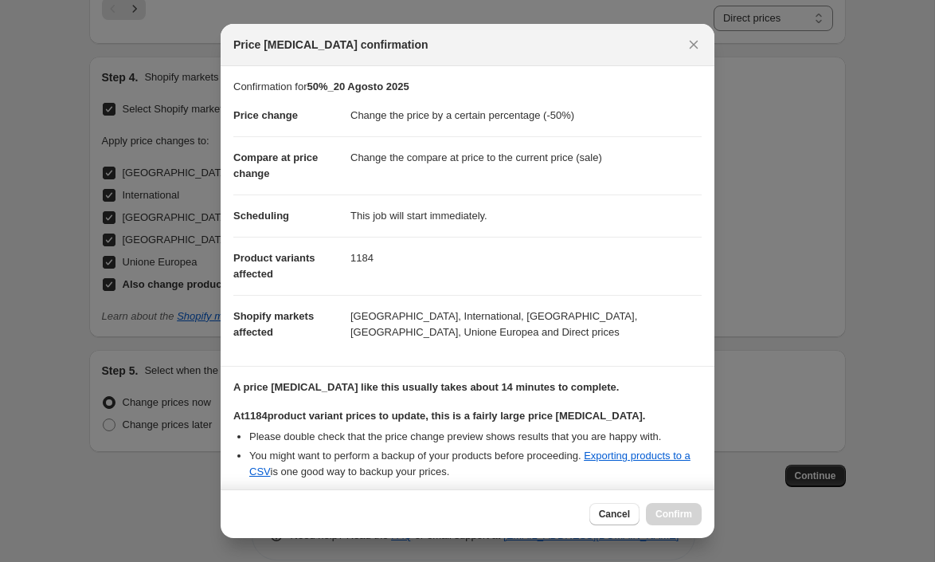
scroll to position [255, 0]
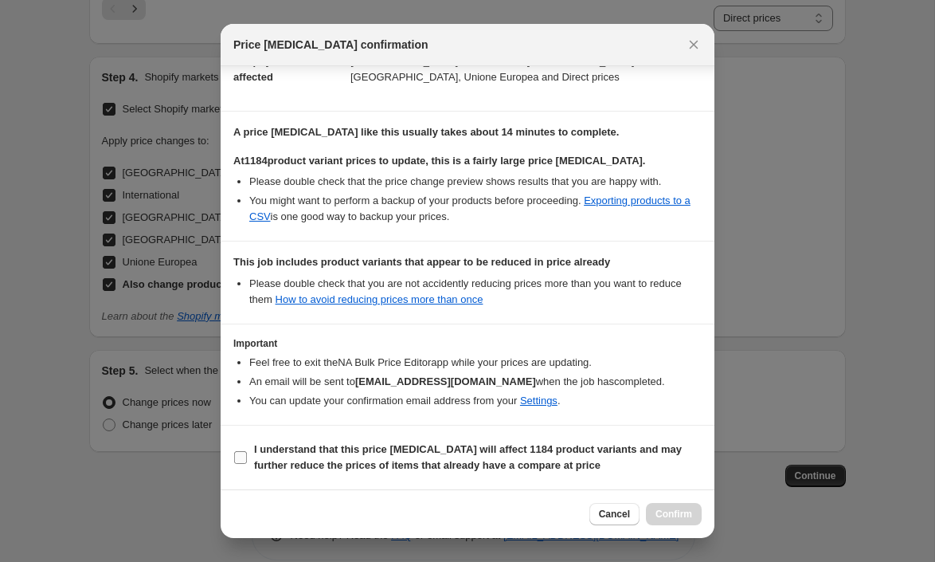
click at [241, 461] on input "I understand that this price [MEDICAL_DATA] will affect 1184 product variants a…" at bounding box center [240, 457] width 13 height 13
checkbox input "true"
click at [674, 516] on span "Confirm" at bounding box center [674, 513] width 37 height 13
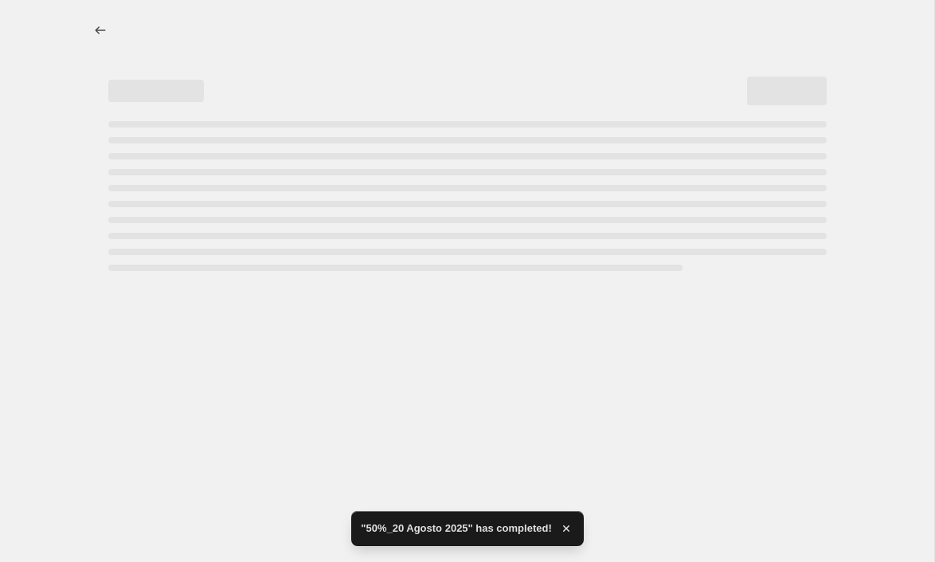
select select "percentage"
select select "tag"
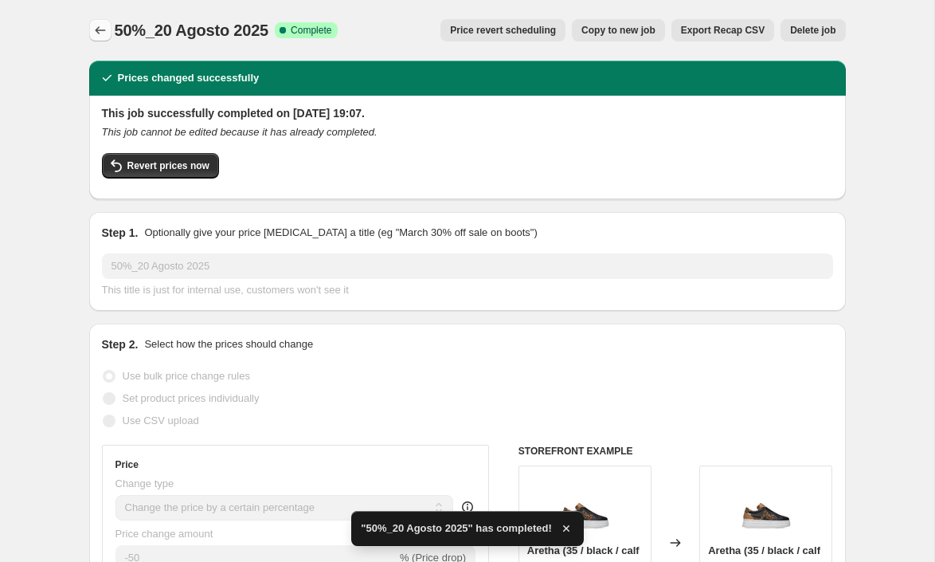
click at [100, 29] on icon "Price change jobs" at bounding box center [100, 30] width 16 height 16
